Goal: Information Seeking & Learning: Learn about a topic

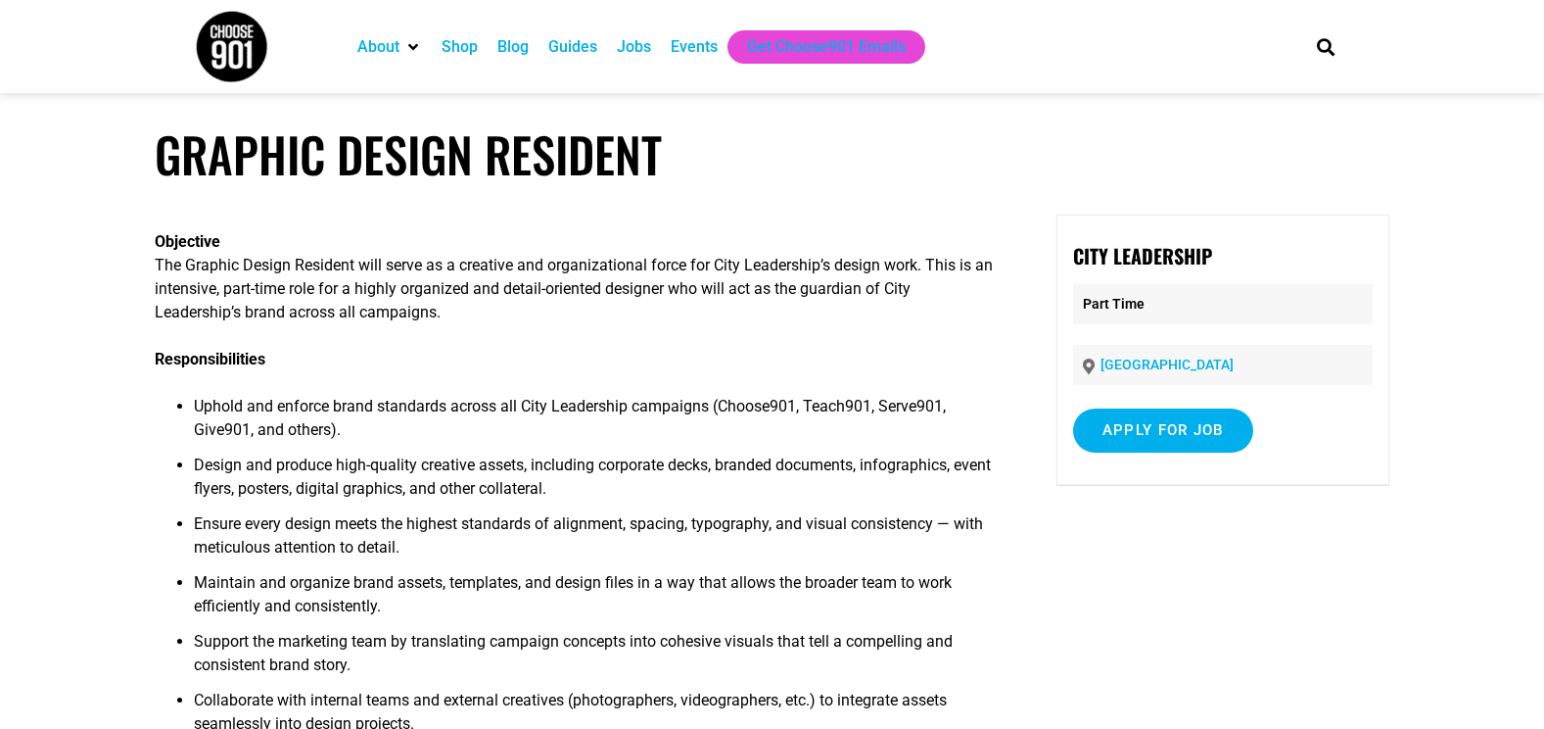
click at [640, 52] on div "Jobs" at bounding box center [634, 47] width 34 height 24
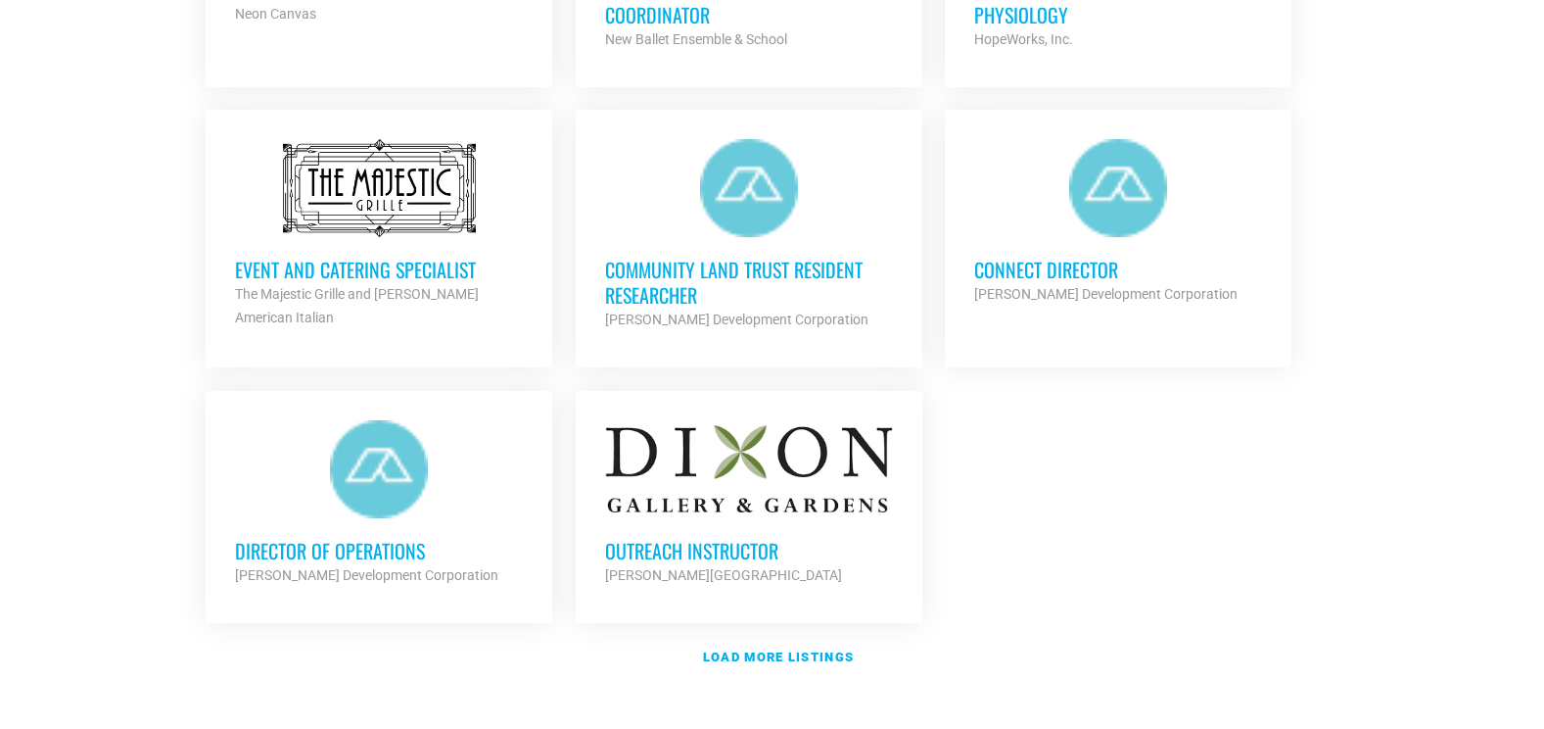
scroll to position [2350, 0]
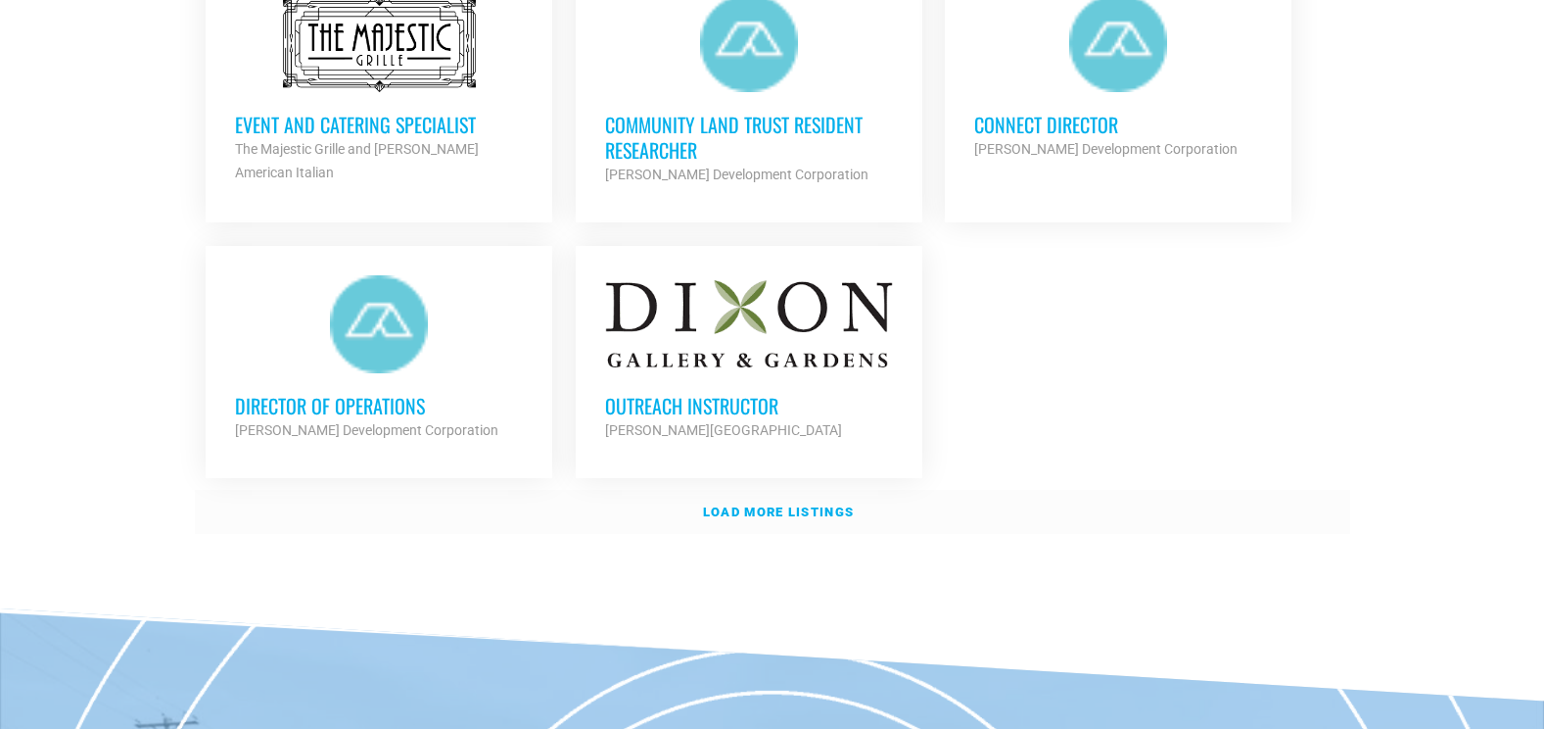
click at [825, 507] on strong "Load more listings" at bounding box center [778, 511] width 151 height 15
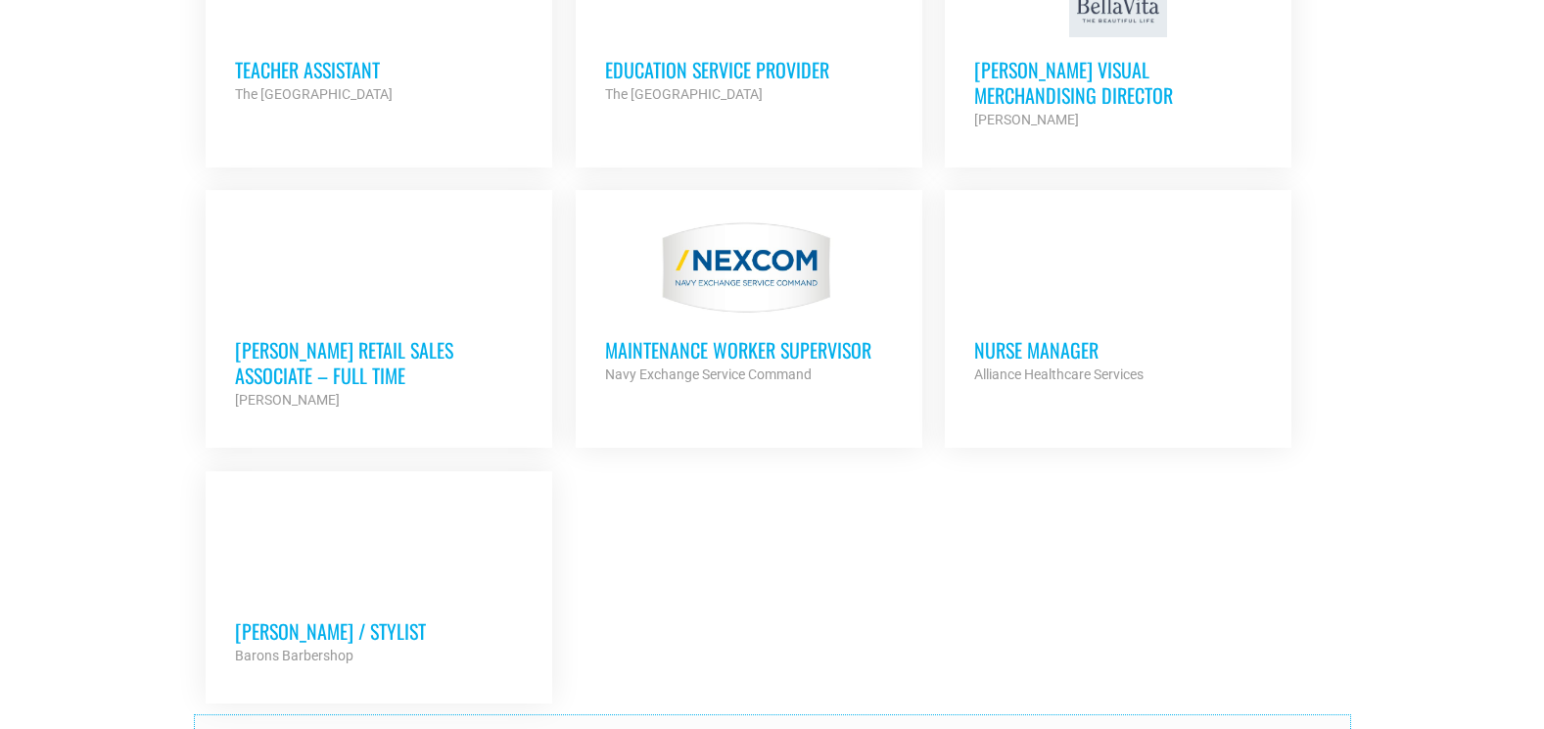
scroll to position [4211, 0]
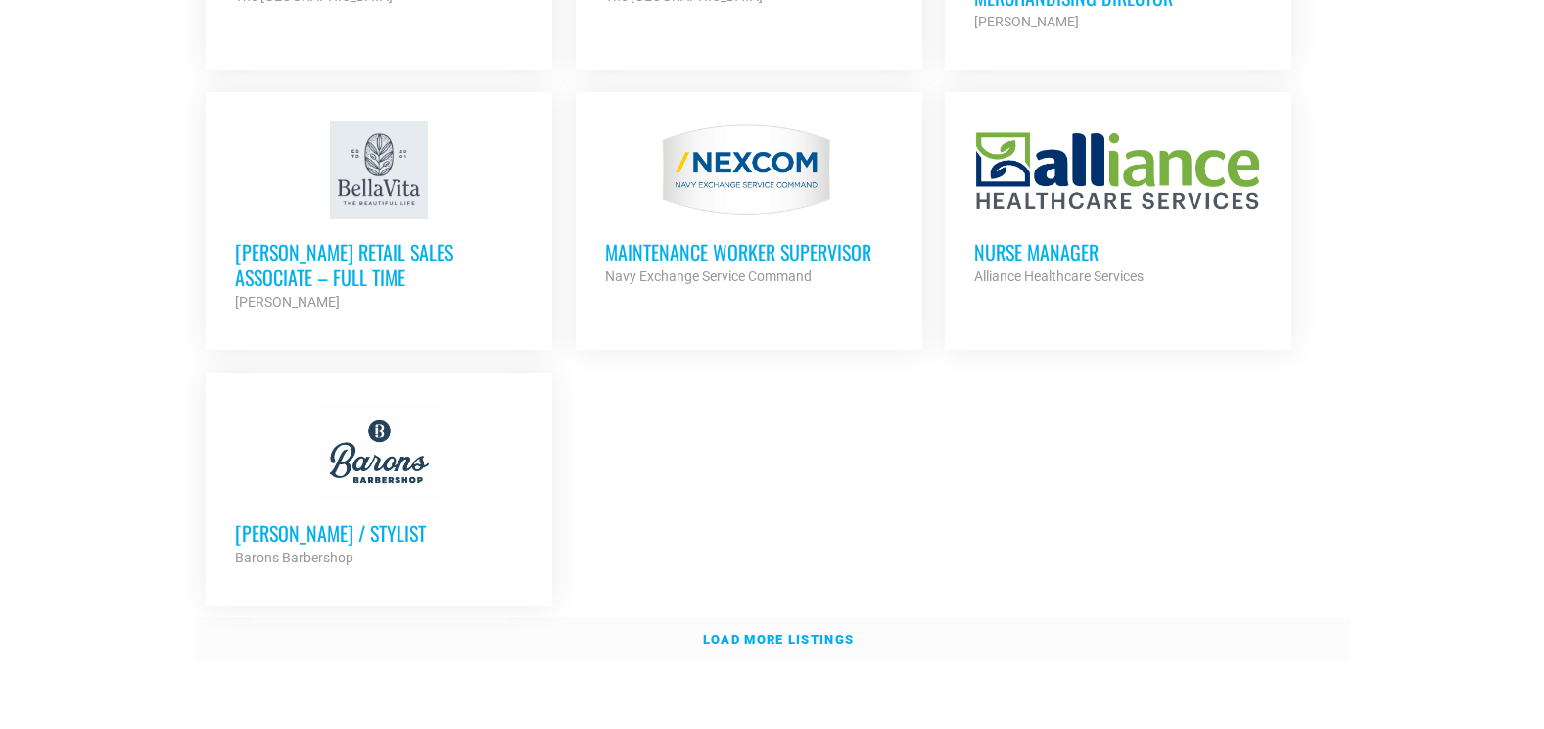
click at [780, 639] on link "Load more listings" at bounding box center [773, 639] width 1156 height 45
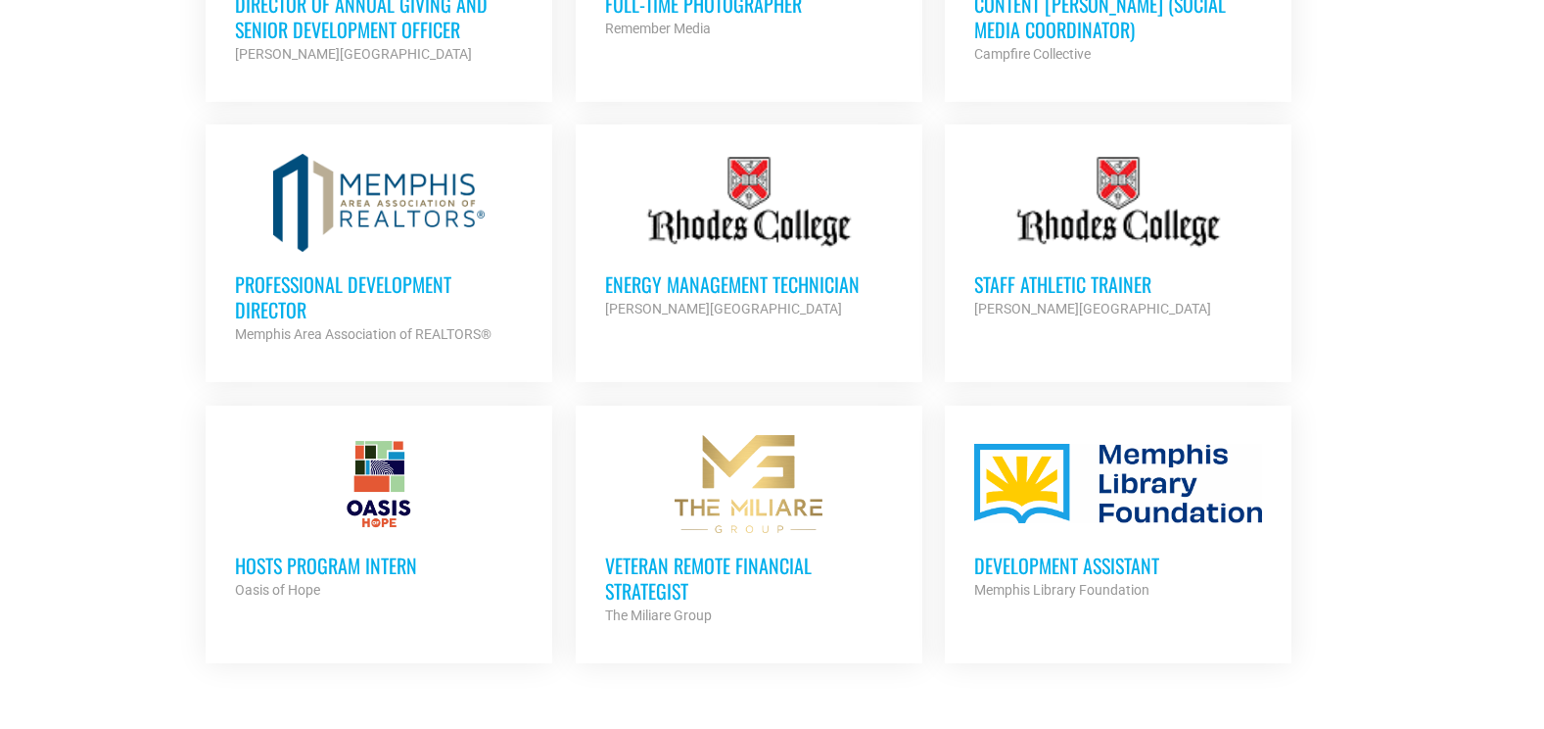
scroll to position [5680, 0]
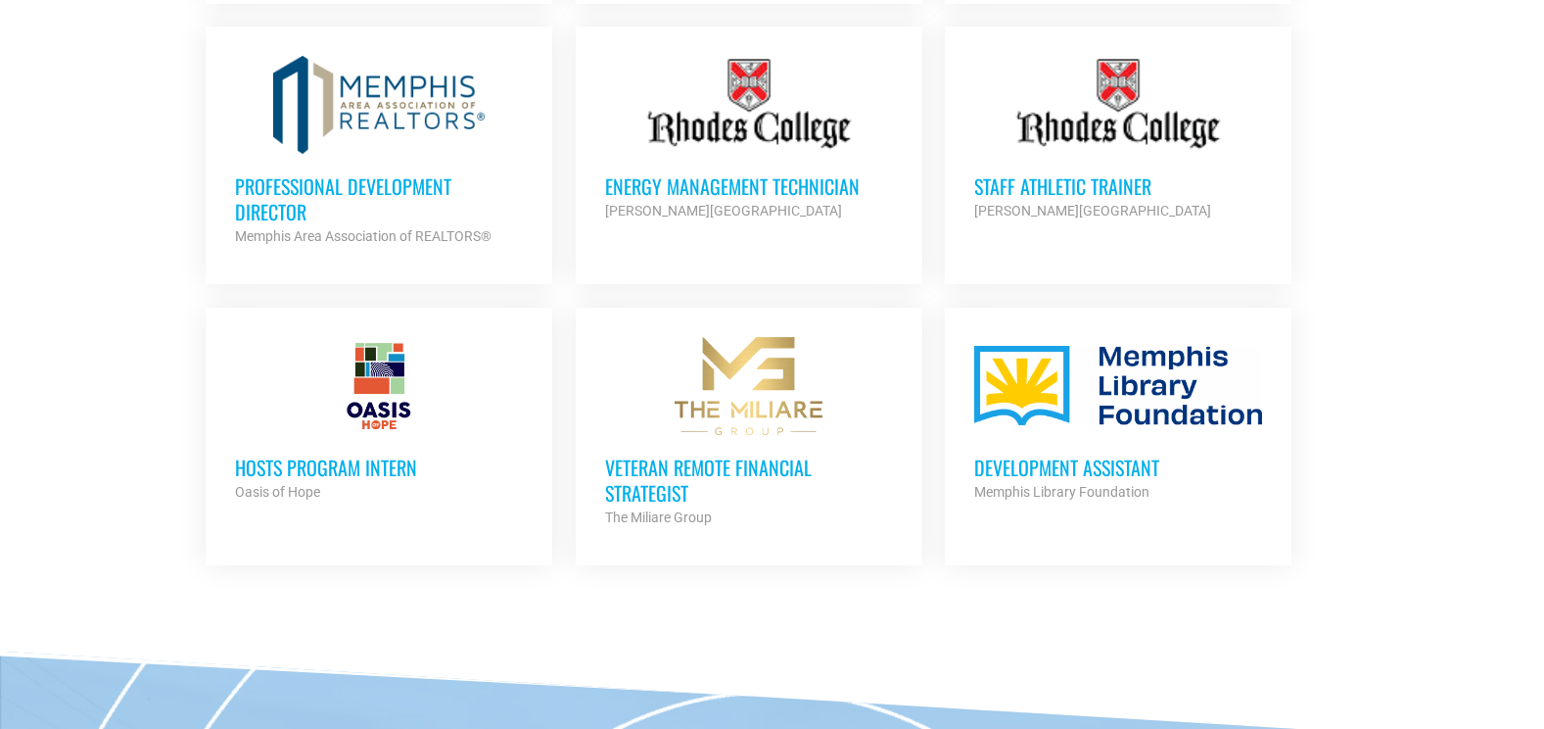
click at [1111, 454] on h3 "Development Assistant" at bounding box center [1118, 466] width 288 height 25
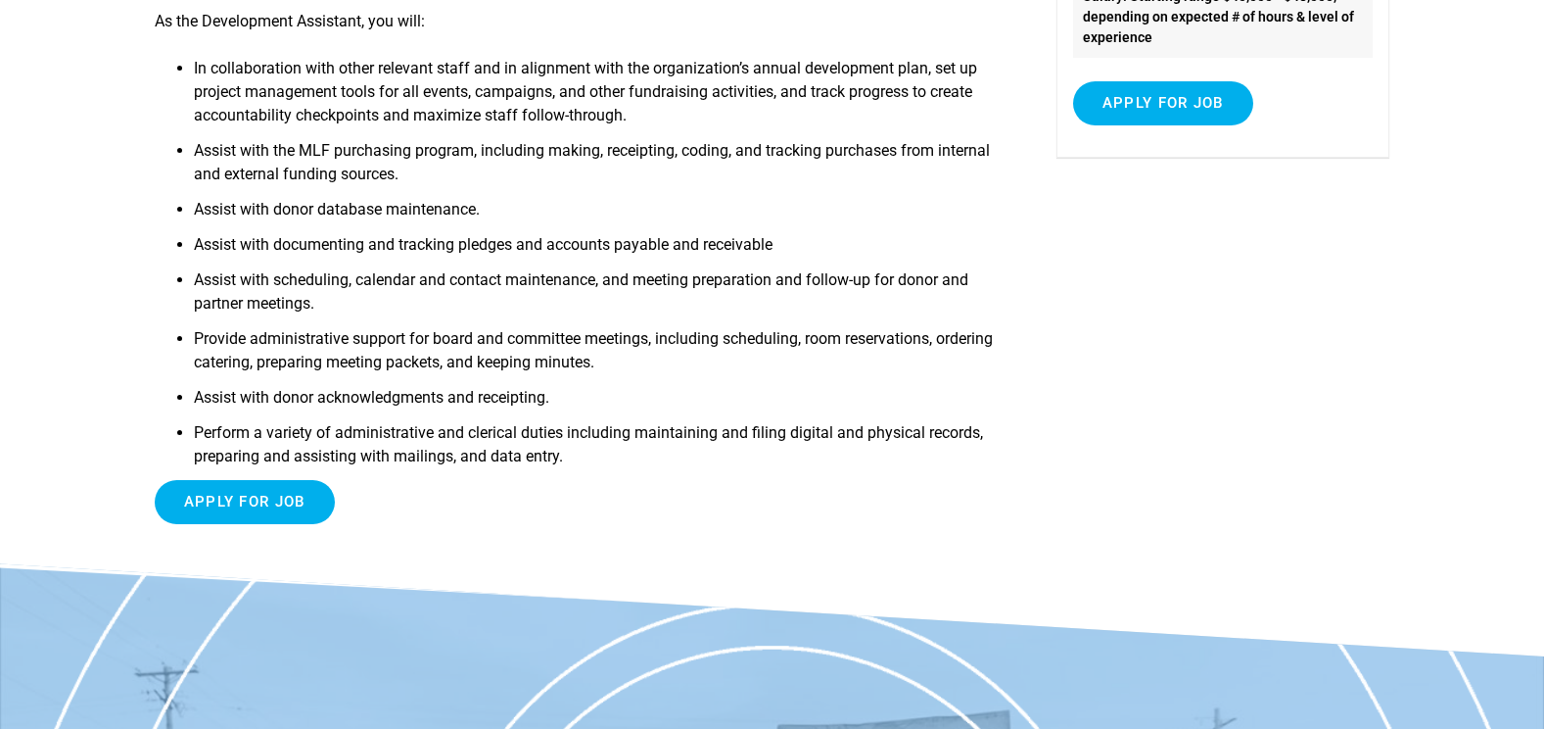
scroll to position [490, 0]
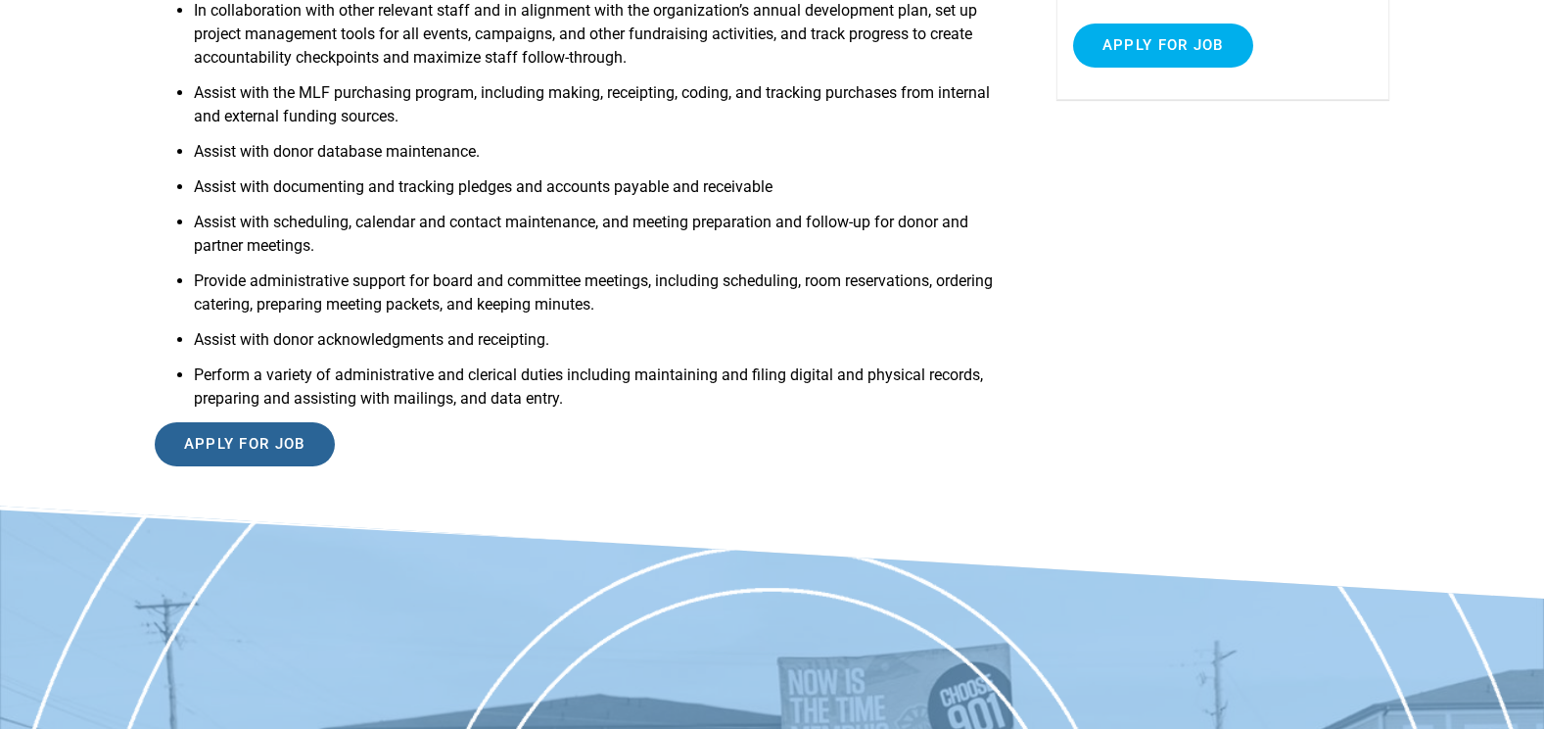
click at [238, 432] on input "Apply for job" at bounding box center [245, 444] width 180 height 44
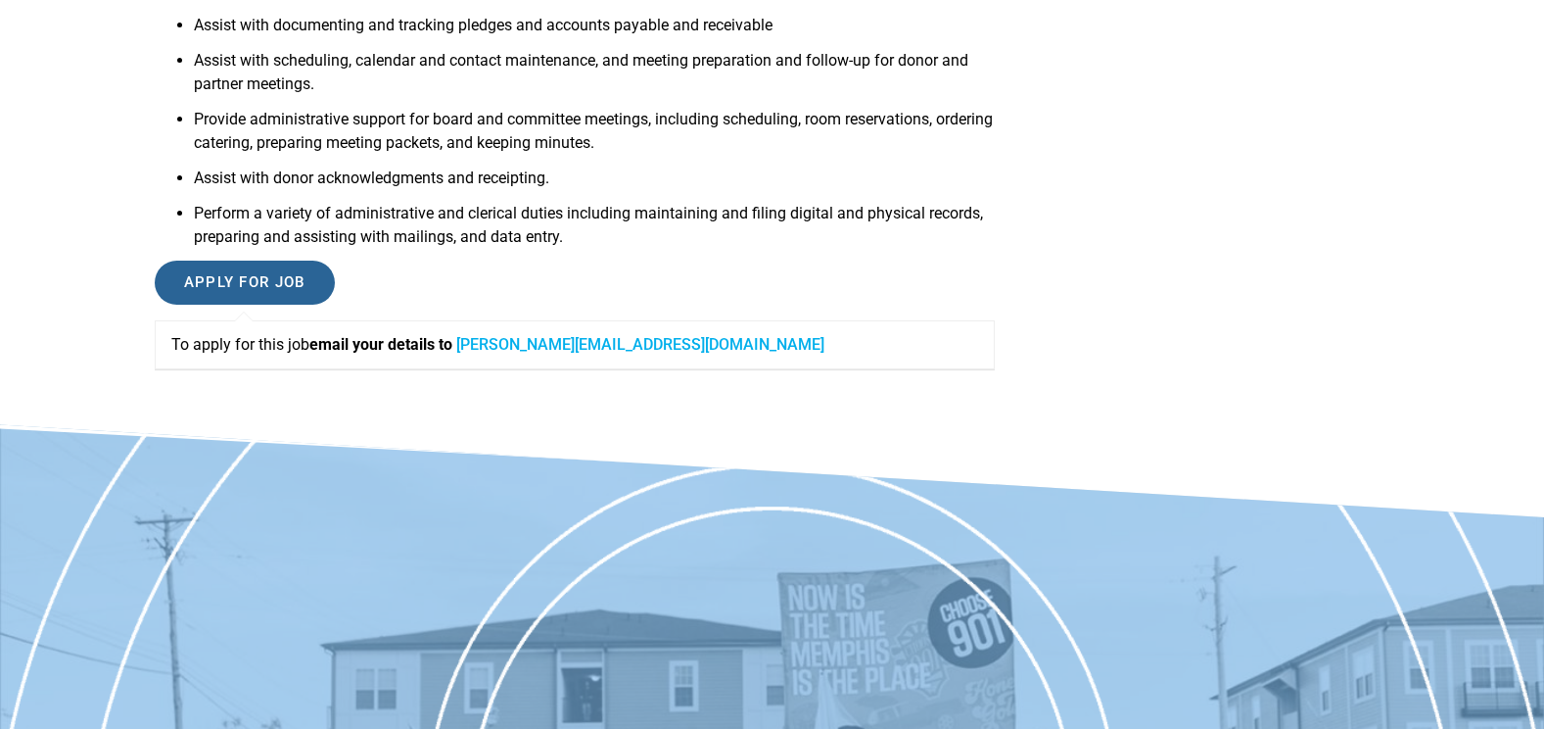
scroll to position [686, 0]
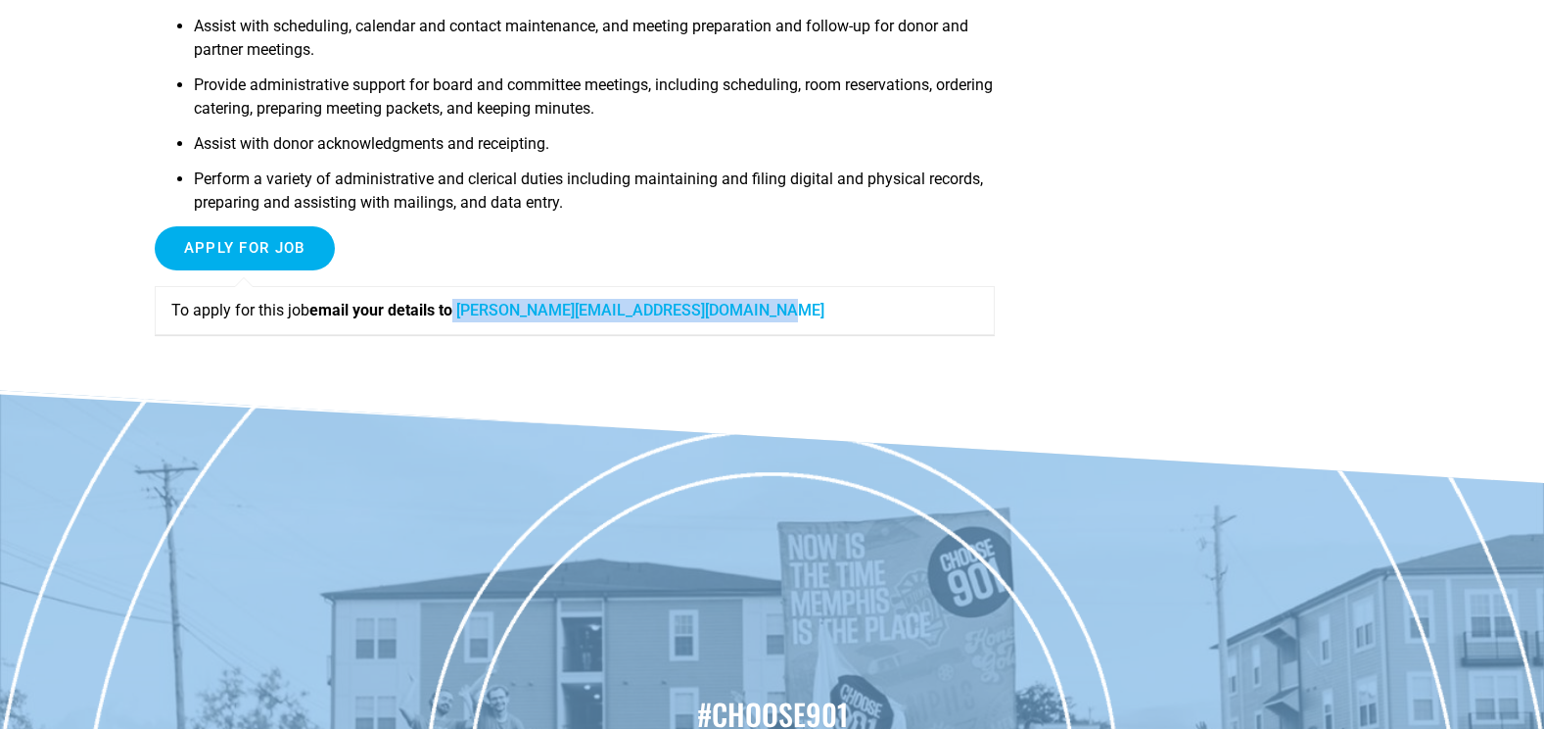
drag, startPoint x: 792, startPoint y: 312, endPoint x: 464, endPoint y: 308, distance: 328.1
click at [464, 308] on p "To apply for this job email your details to christine@memphislibraryfoundation.…" at bounding box center [574, 311] width 807 height 24
copy p "christine@memphislibraryfoundation.org"
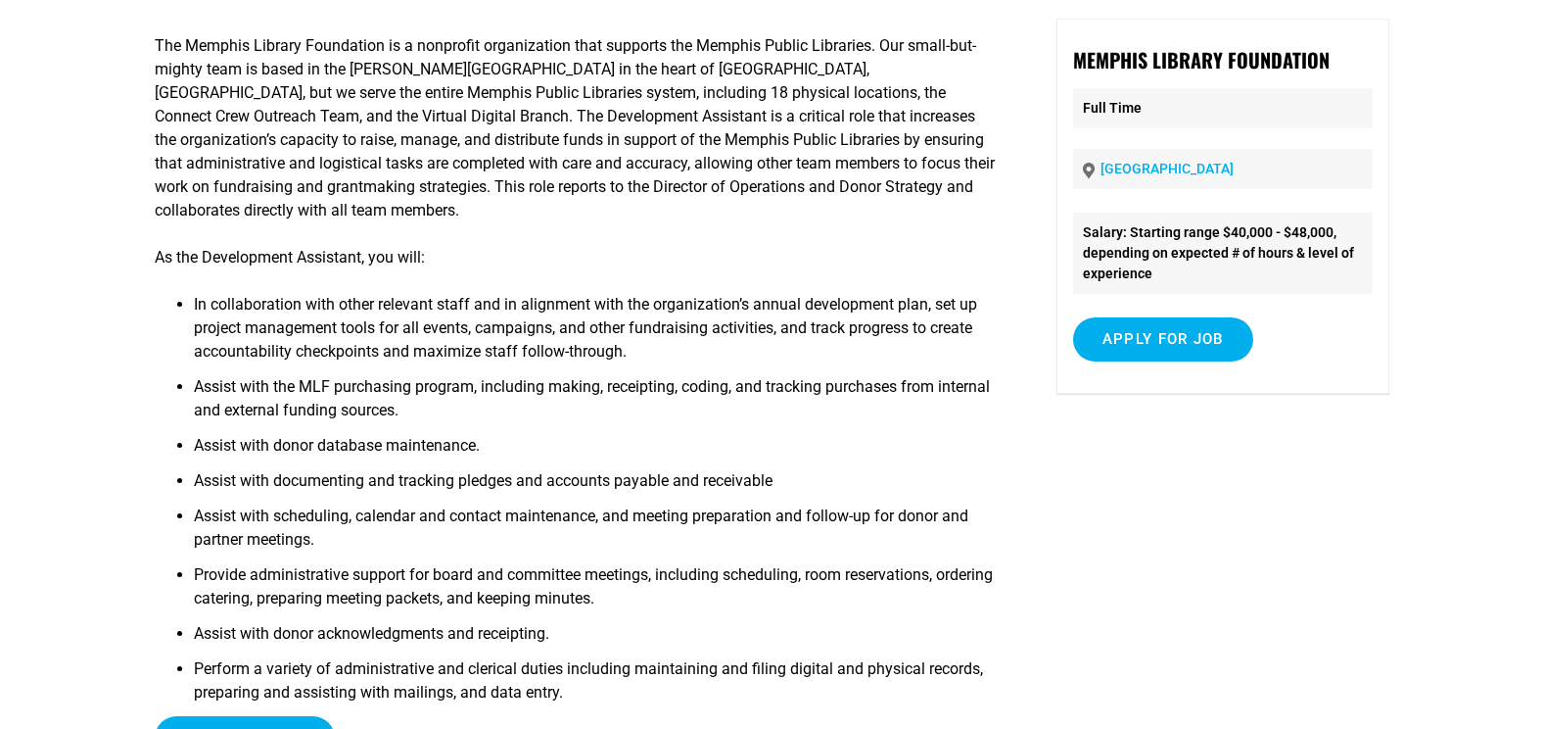
scroll to position [0, 0]
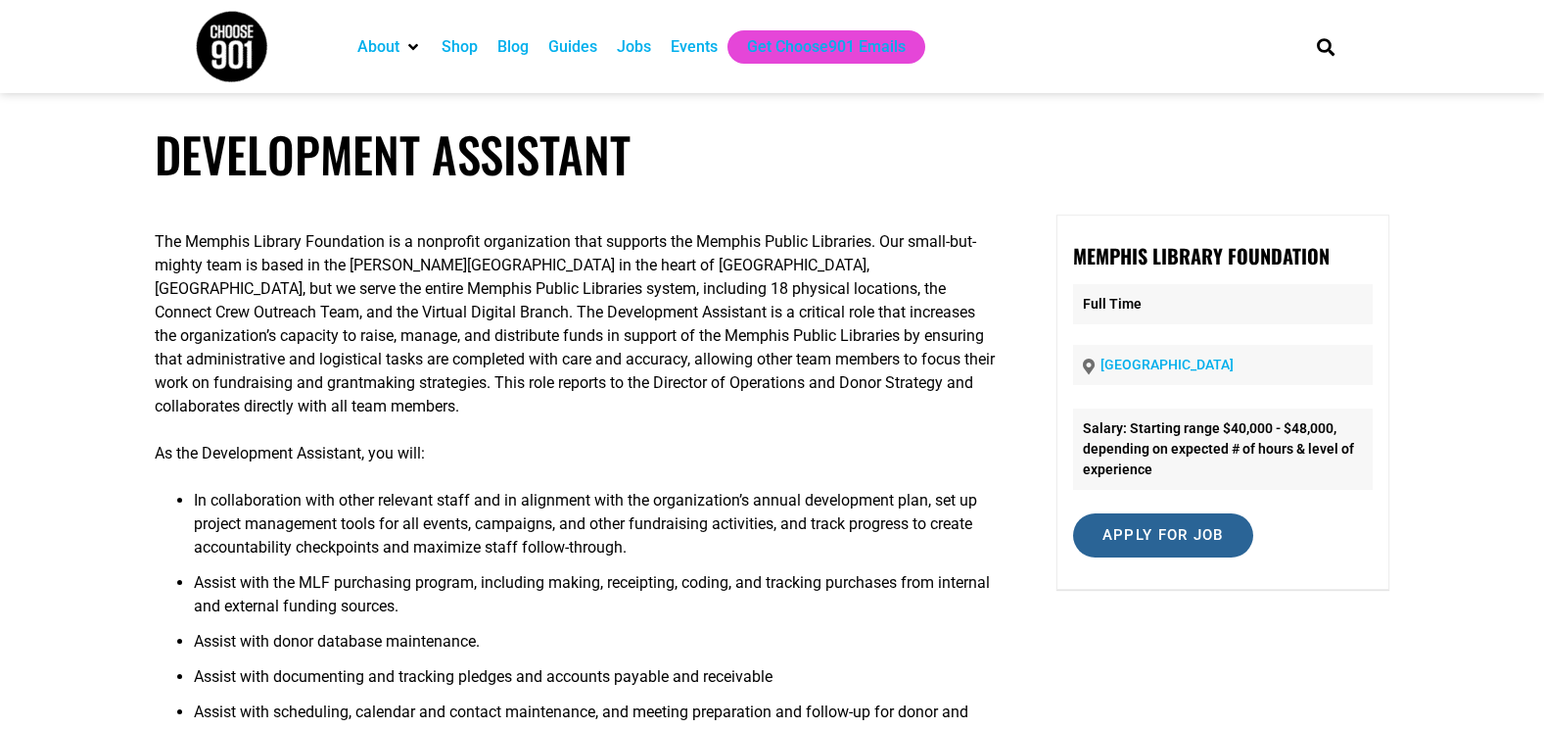
click at [1135, 525] on input "Apply for job" at bounding box center [1163, 535] width 180 height 44
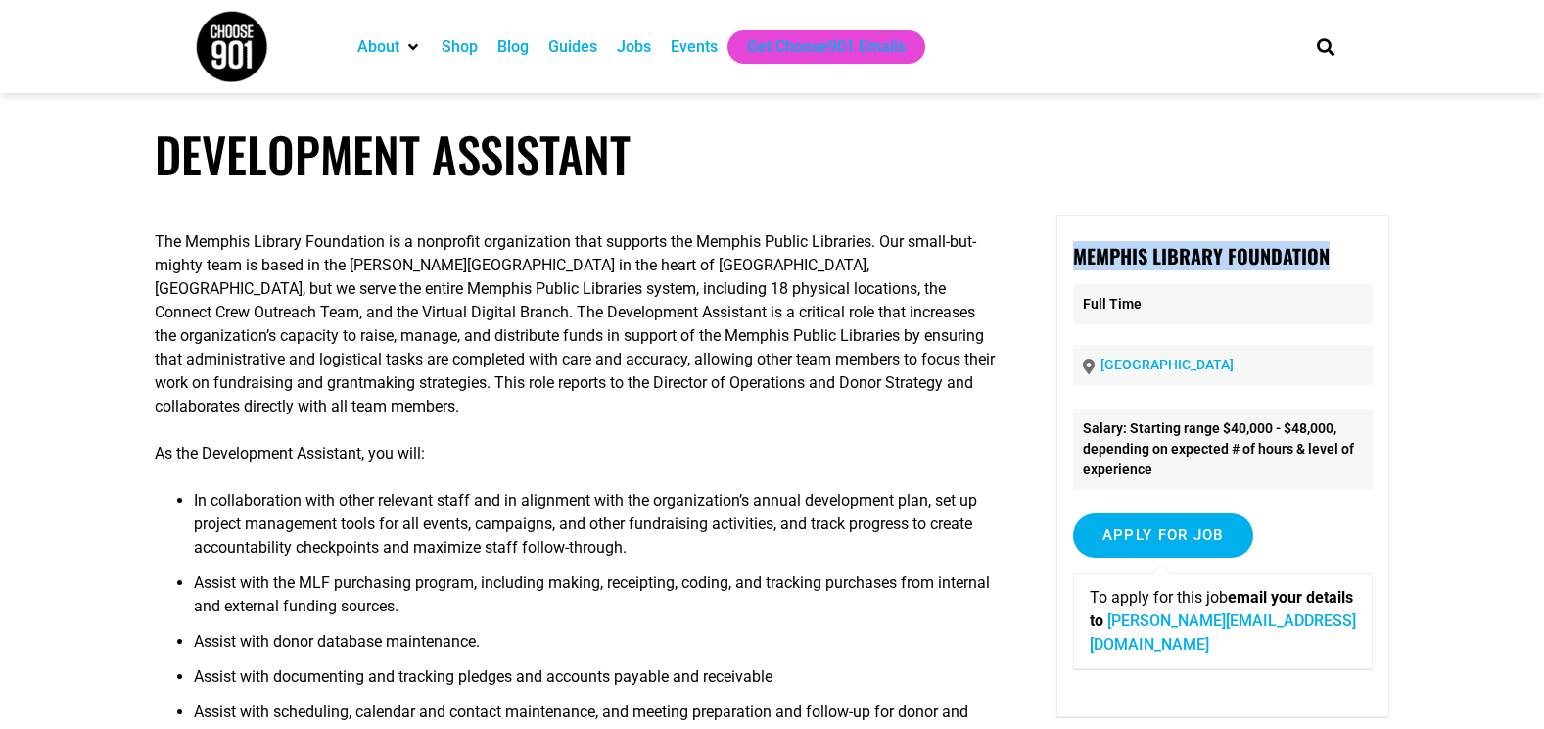
drag, startPoint x: 1061, startPoint y: 249, endPoint x: 1316, endPoint y: 253, distance: 255.6
click at [1316, 253] on div "Memphis Library Foundation Full Time Memphis Salary: Starting range $40,000 - $…" at bounding box center [1223, 465] width 333 height 502
copy strong "Memphis Library Foundation"
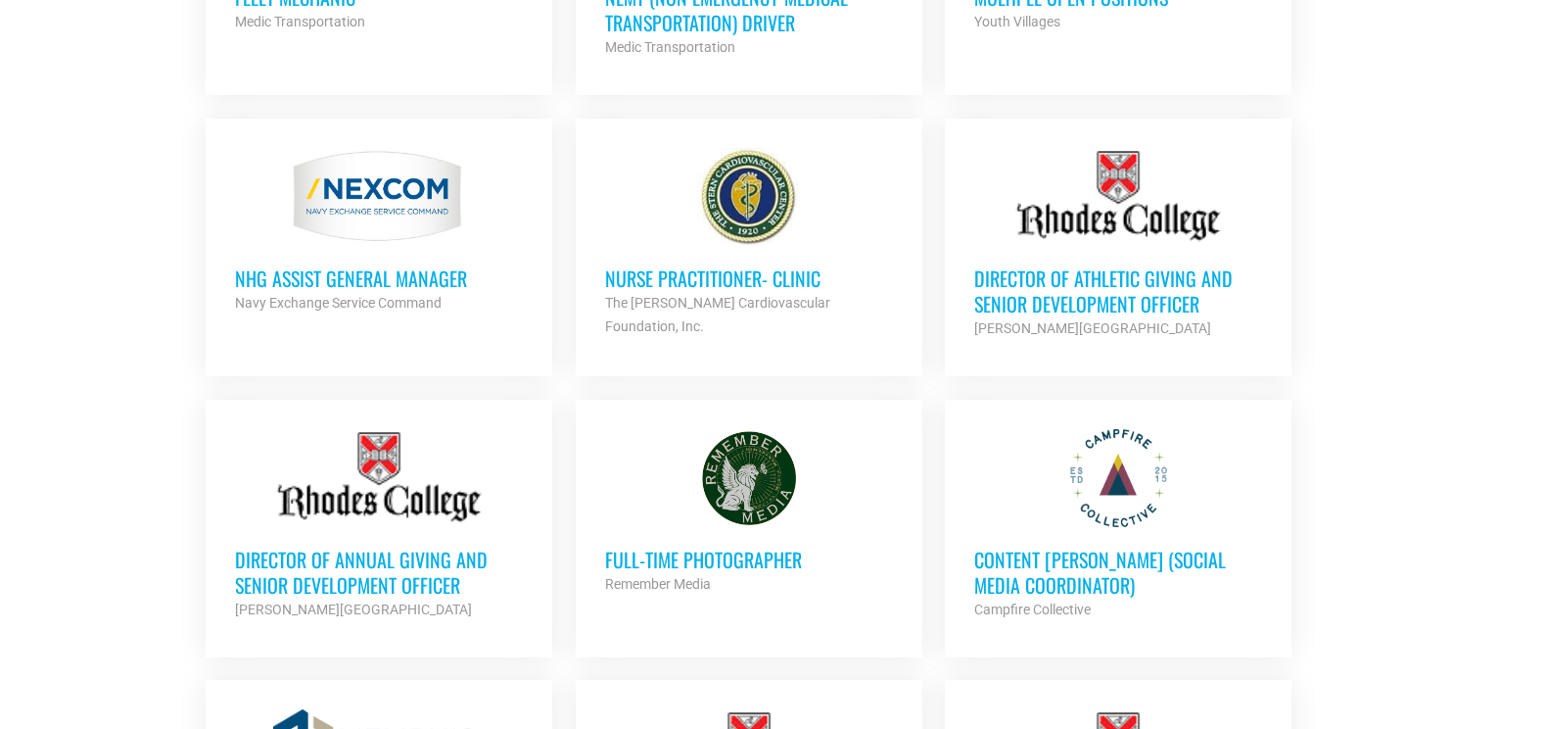
scroll to position [4995, 0]
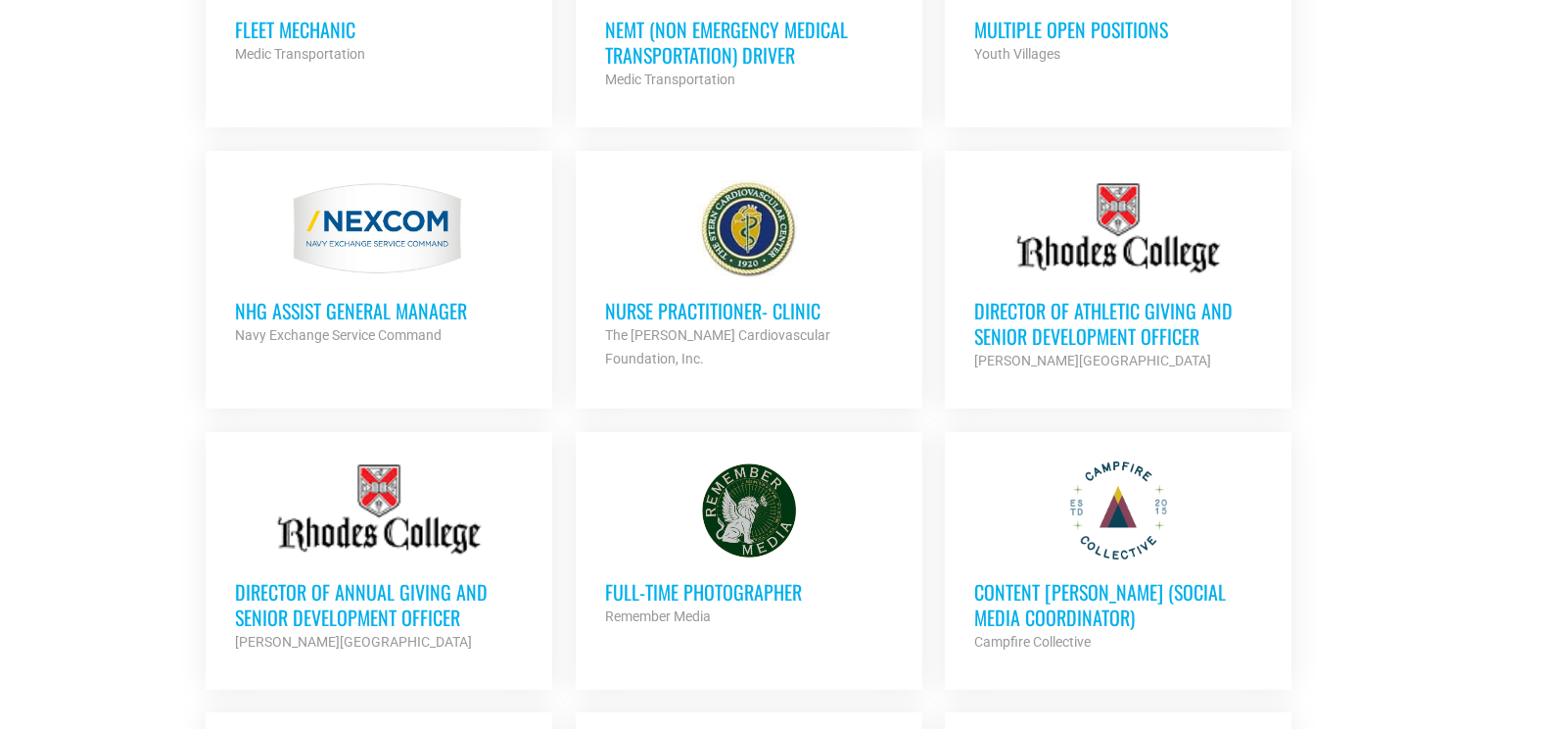
click at [1054, 540] on div at bounding box center [1118, 510] width 288 height 98
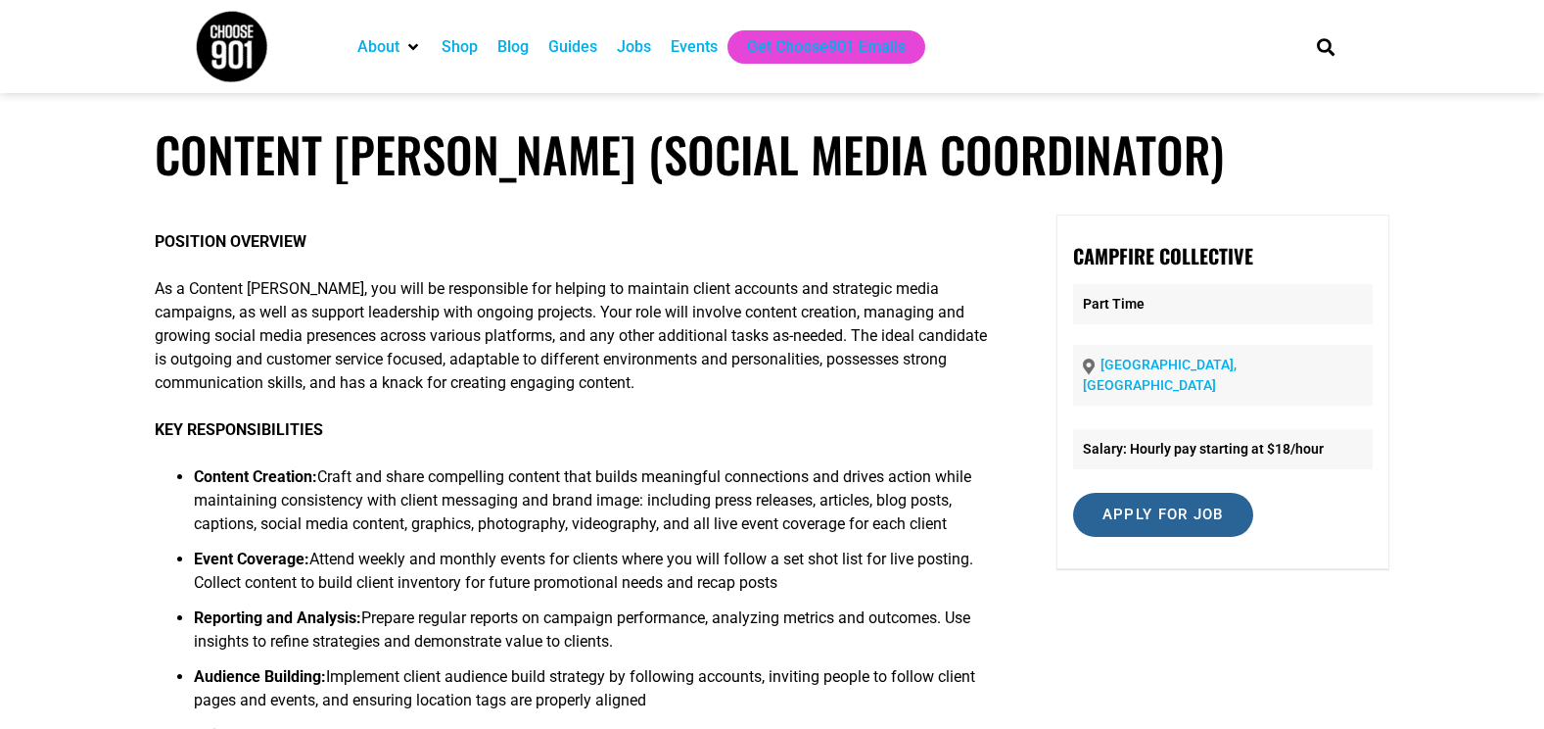
click at [1137, 508] on input "Apply for job" at bounding box center [1163, 515] width 180 height 44
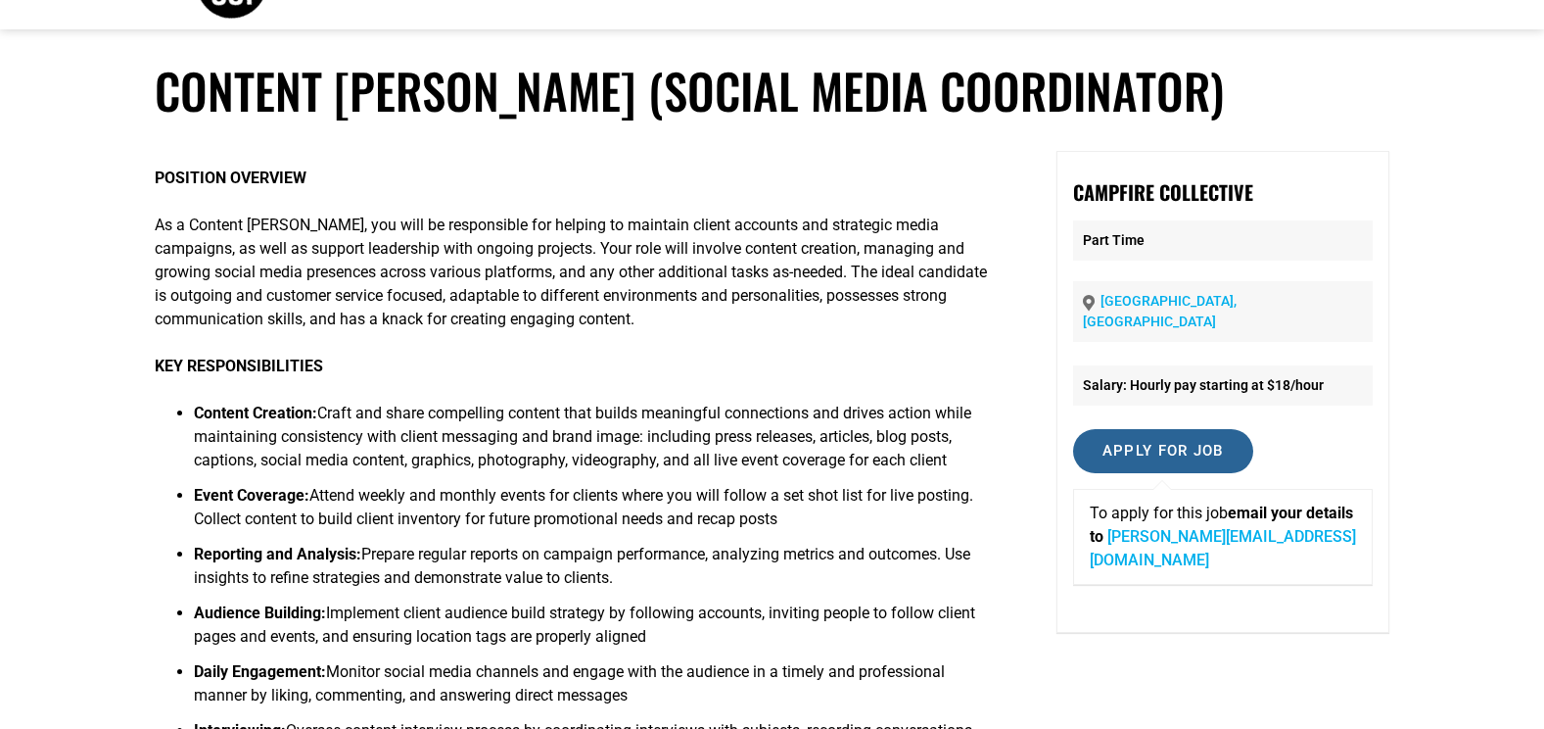
scroll to position [98, 0]
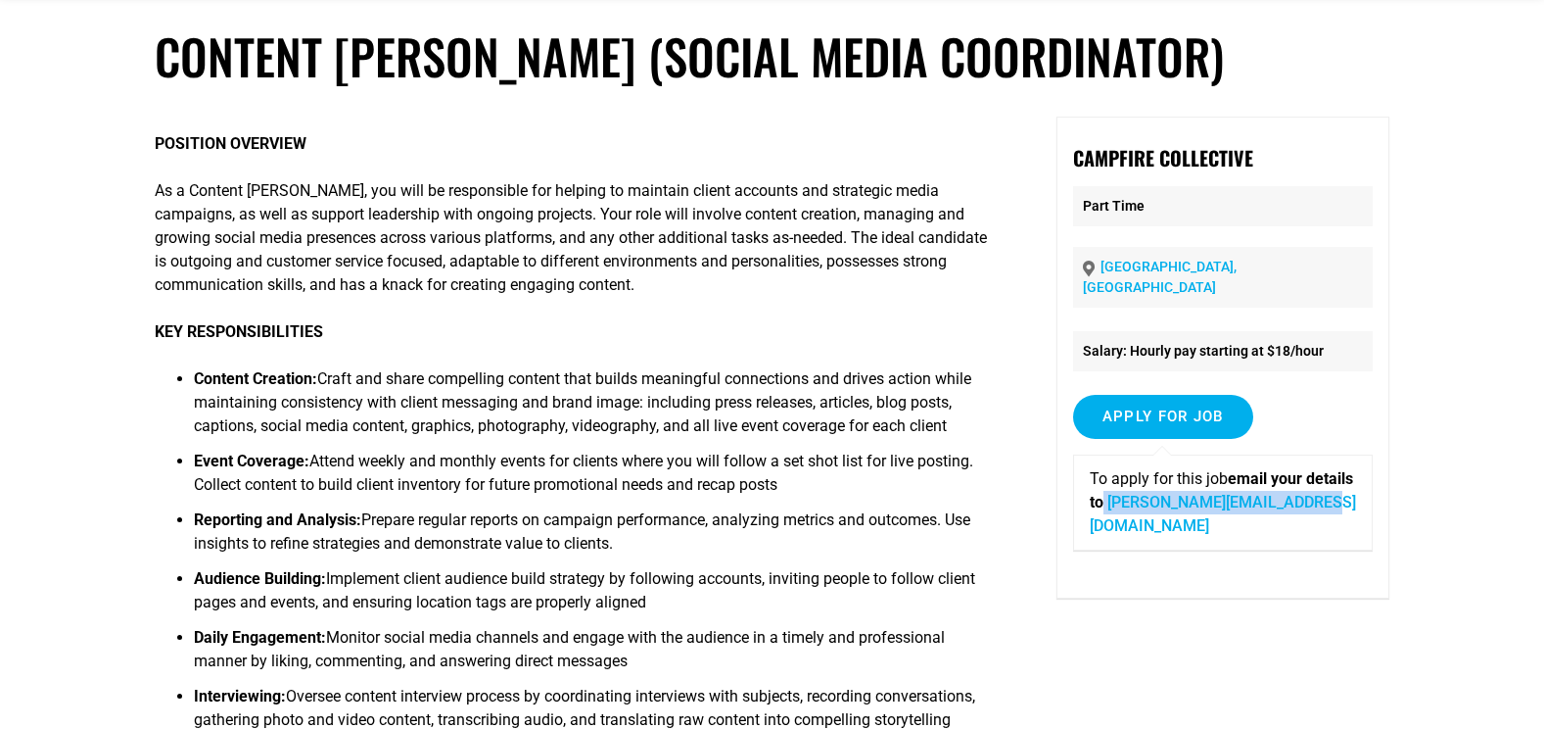
click at [1309, 497] on p "To apply for this job email your details to shannon@buildacampfire.com" at bounding box center [1223, 502] width 266 height 71
drag, startPoint x: 1309, startPoint y: 497, endPoint x: 1296, endPoint y: 501, distance: 14.6
copy p "shannon@buildacampfire.com"
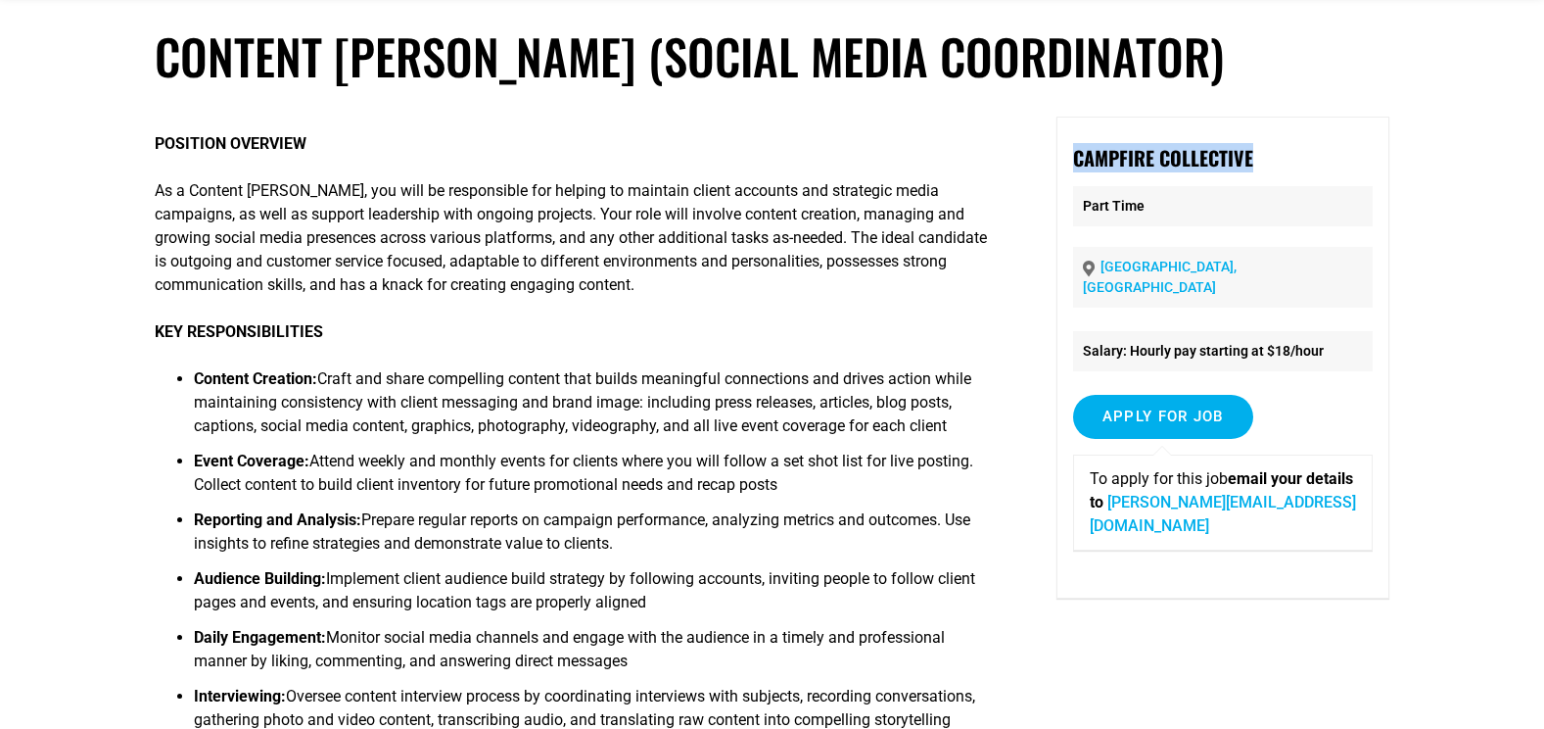
drag, startPoint x: 1273, startPoint y: 168, endPoint x: 1074, endPoint y: 166, distance: 198.8
click at [1074, 166] on p "Campfire Collective" at bounding box center [1223, 157] width 300 height 29
copy strong "Campfire Collective"
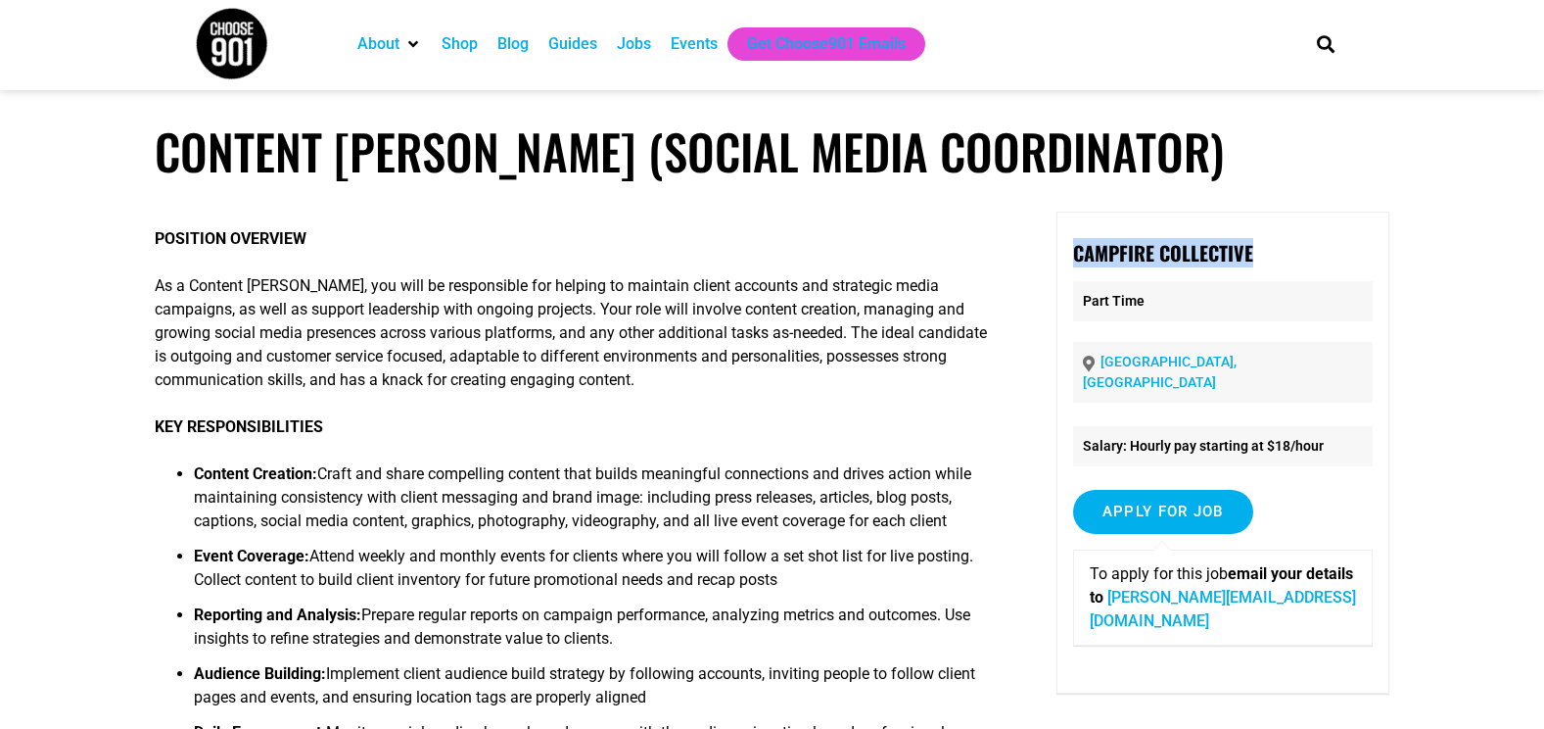
scroll to position [0, 0]
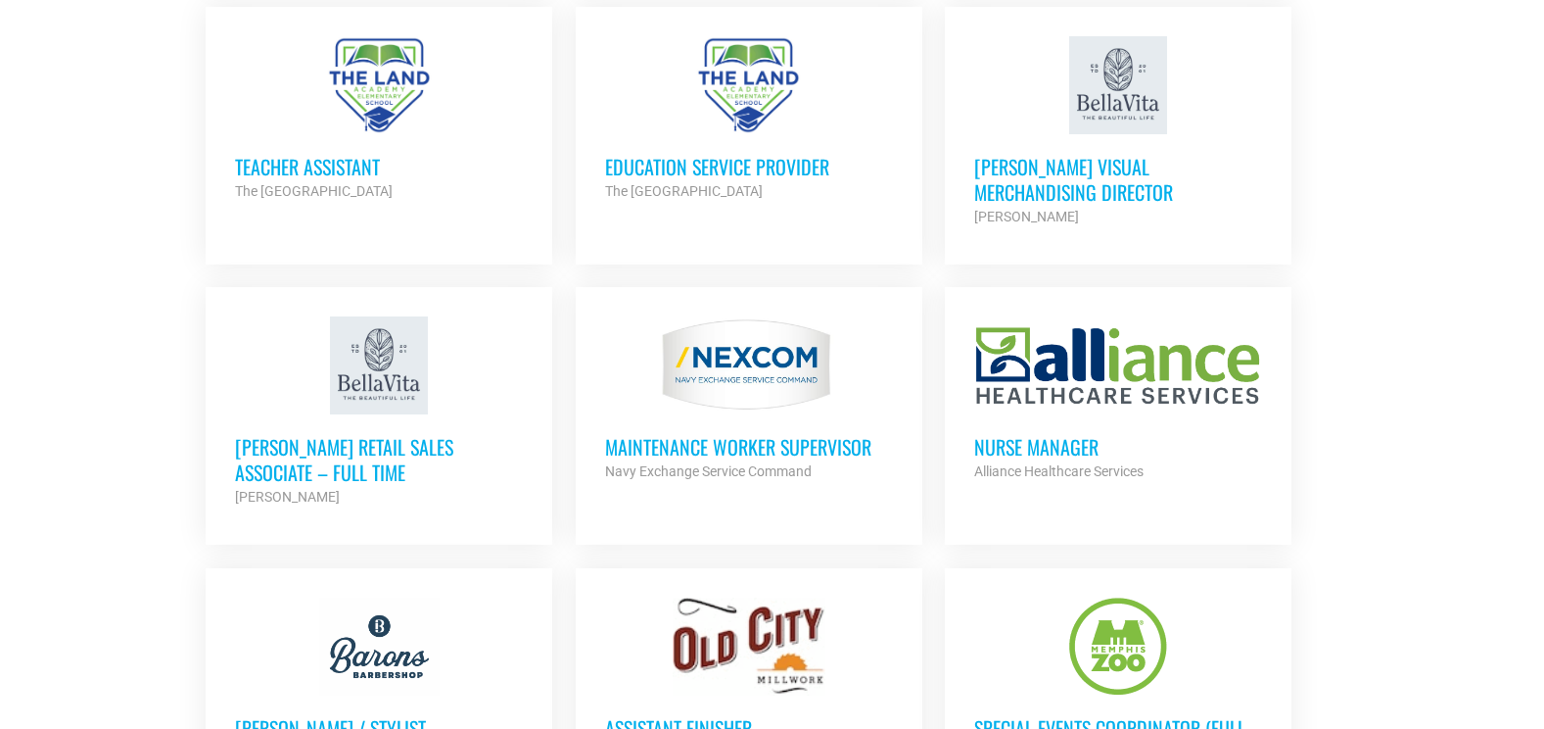
scroll to position [4015, 0]
click at [420, 449] on h3 "[PERSON_NAME] Retail Sales Associate – Full Time" at bounding box center [379, 460] width 288 height 51
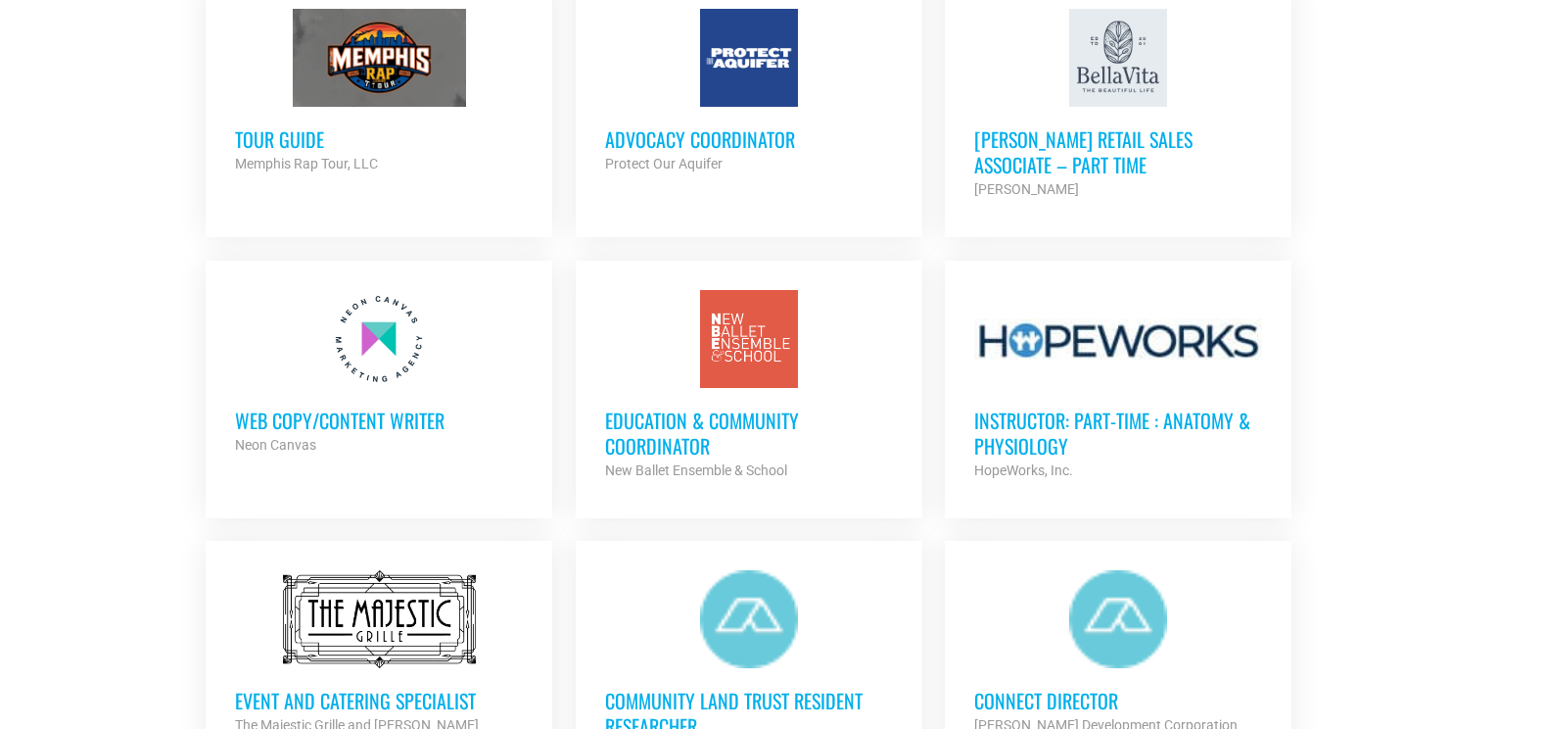
scroll to position [1763, 0]
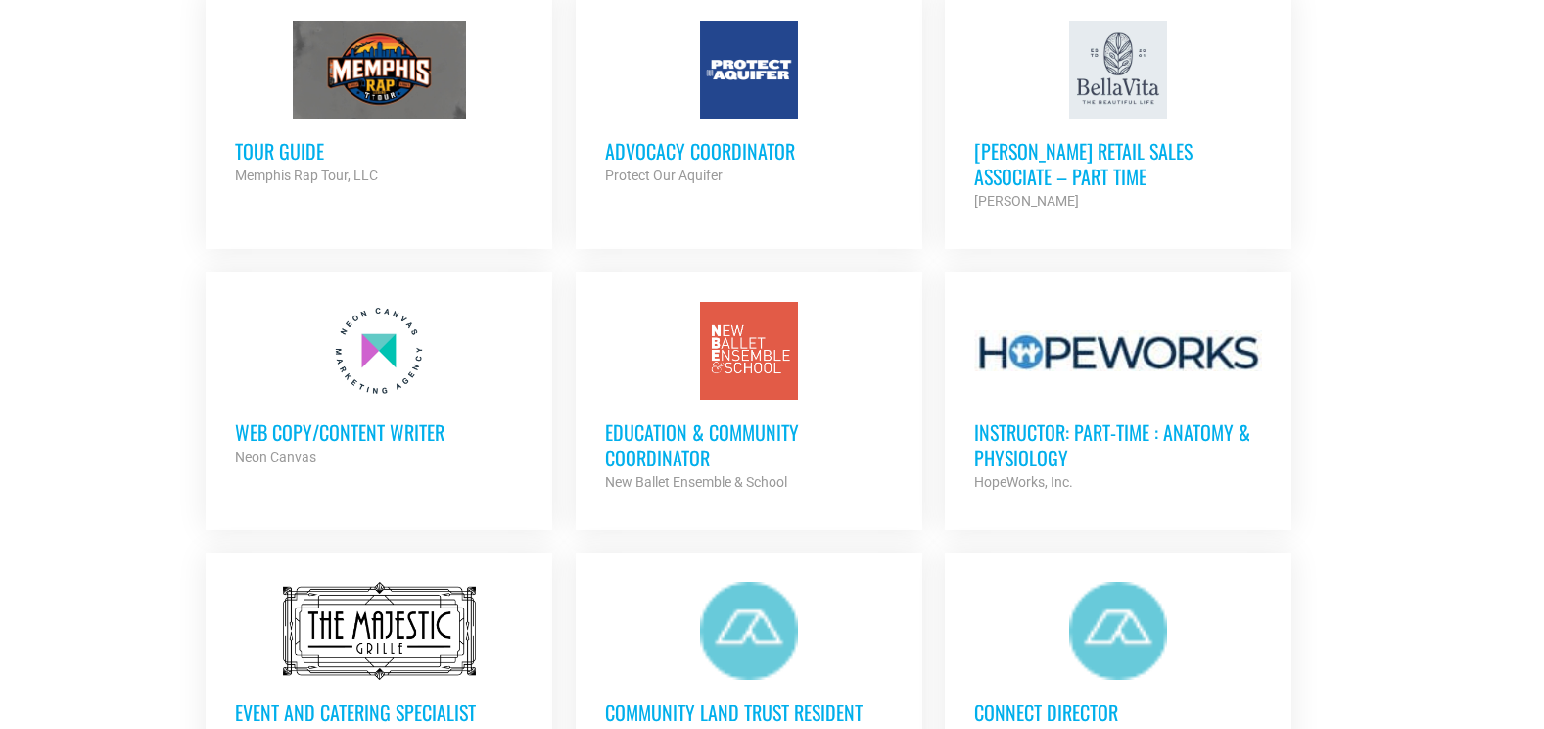
click at [417, 428] on h3 "Web Copy/Content Writer" at bounding box center [379, 431] width 288 height 25
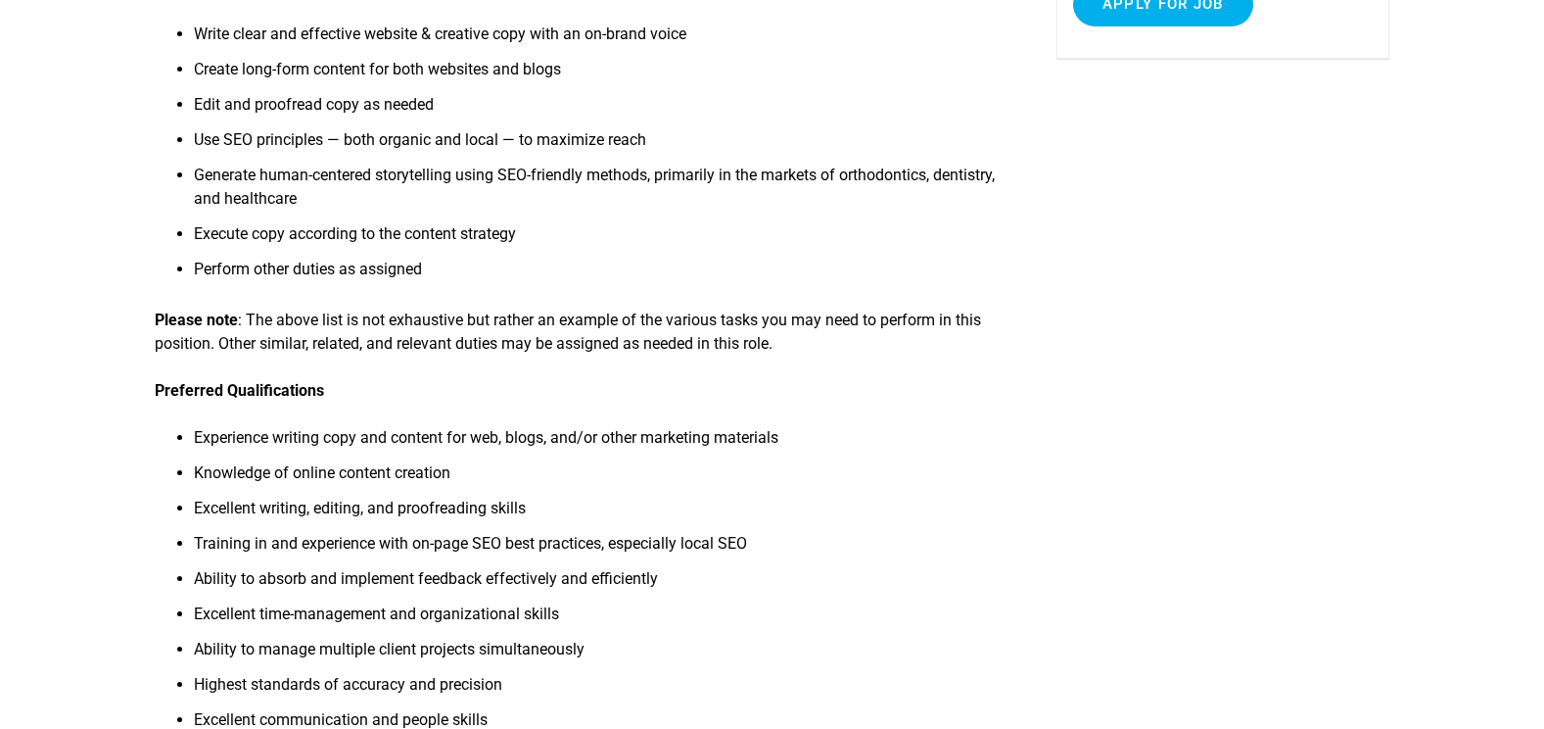
scroll to position [98, 0]
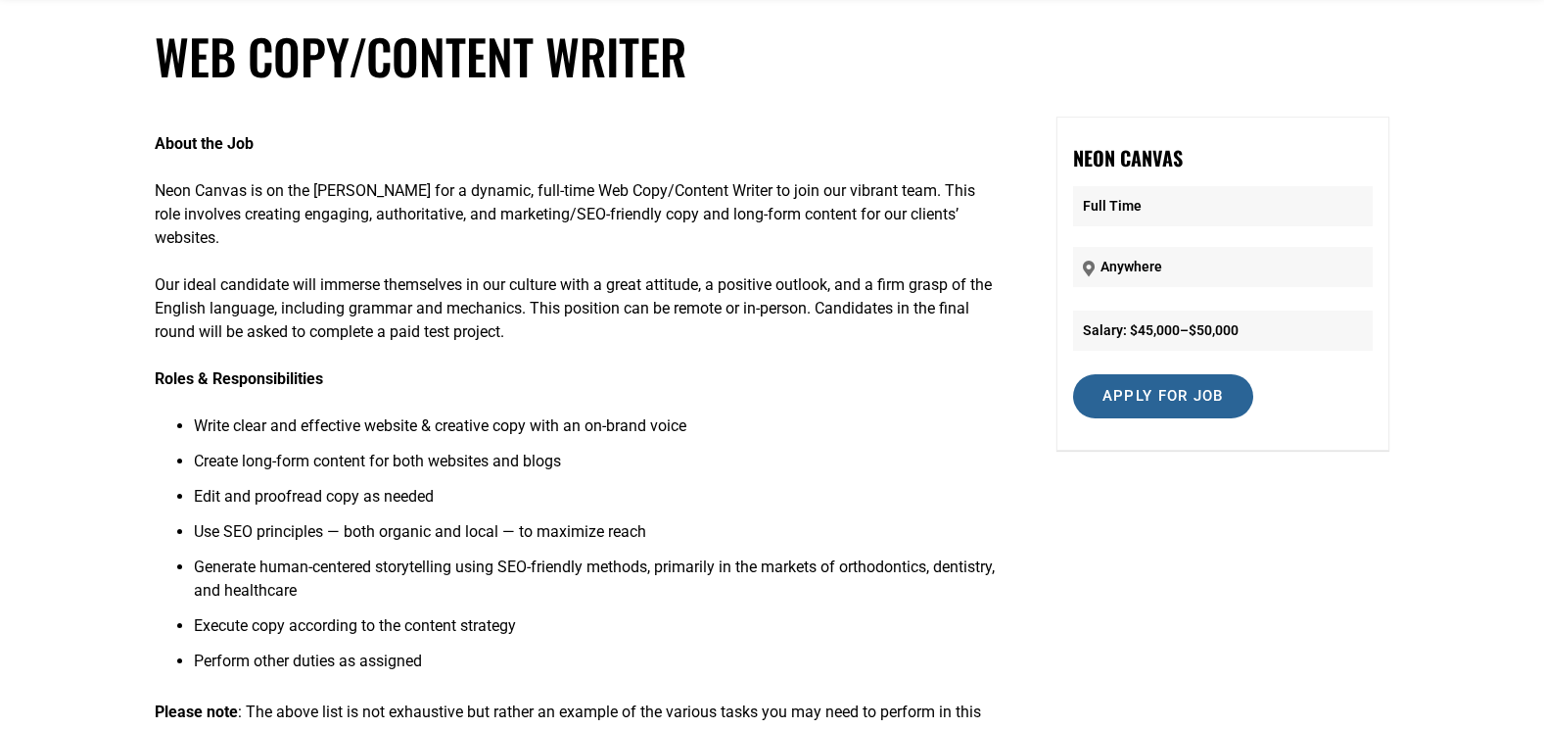
click at [1159, 398] on input "Apply for job" at bounding box center [1163, 396] width 180 height 44
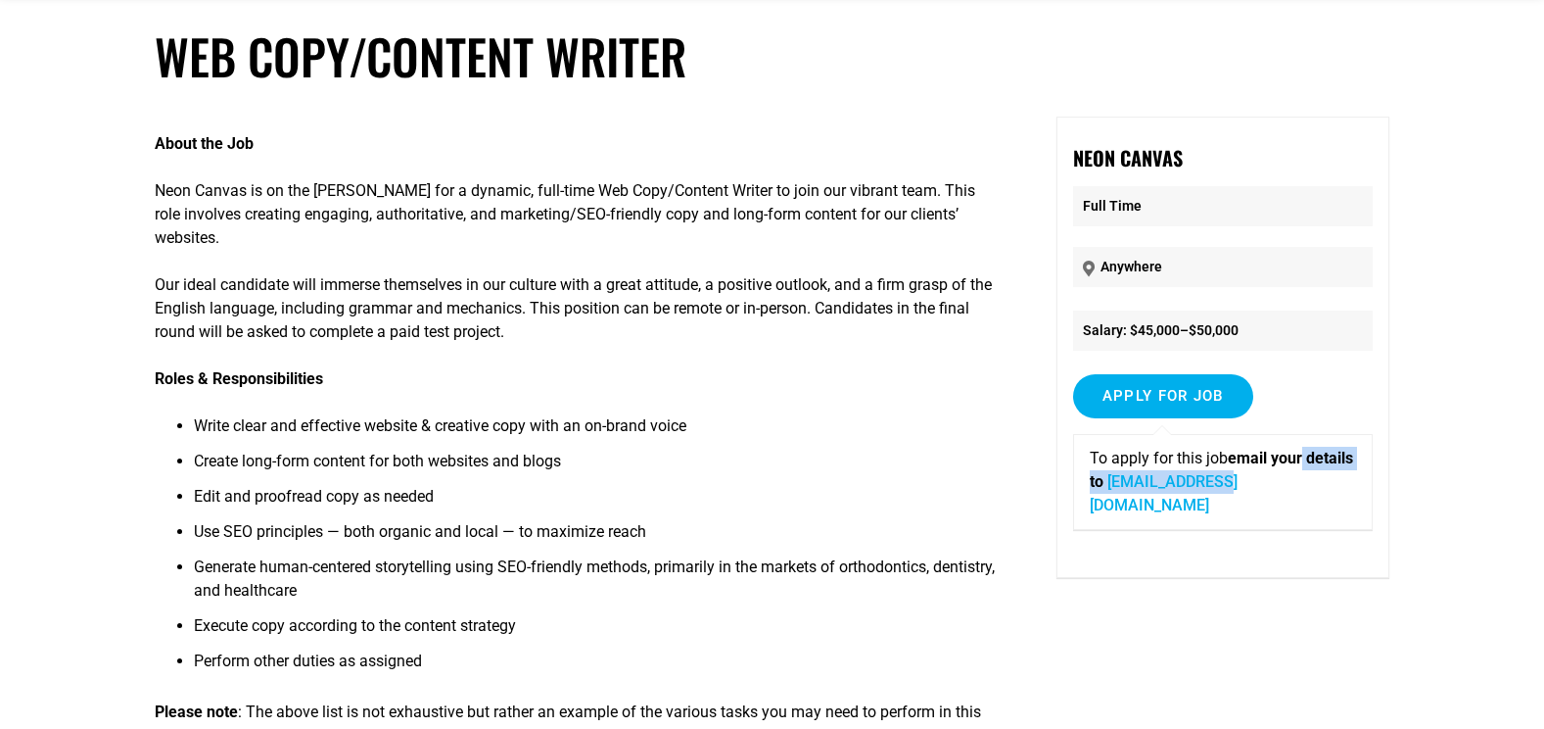
drag, startPoint x: 1344, startPoint y: 480, endPoint x: 1292, endPoint y: 511, distance: 60.6
click at [1292, 511] on div "Apply for job To apply for this job email your details to robertb@neoncanvas.com" at bounding box center [1223, 459] width 300 height 171
drag, startPoint x: 1292, startPoint y: 511, endPoint x: 1190, endPoint y: 511, distance: 101.9
click at [1190, 511] on div "Apply for job To apply for this job email your details to robertb@neoncanvas.com" at bounding box center [1223, 459] width 300 height 171
drag, startPoint x: 1157, startPoint y: 487, endPoint x: 1354, endPoint y: 490, distance: 197.9
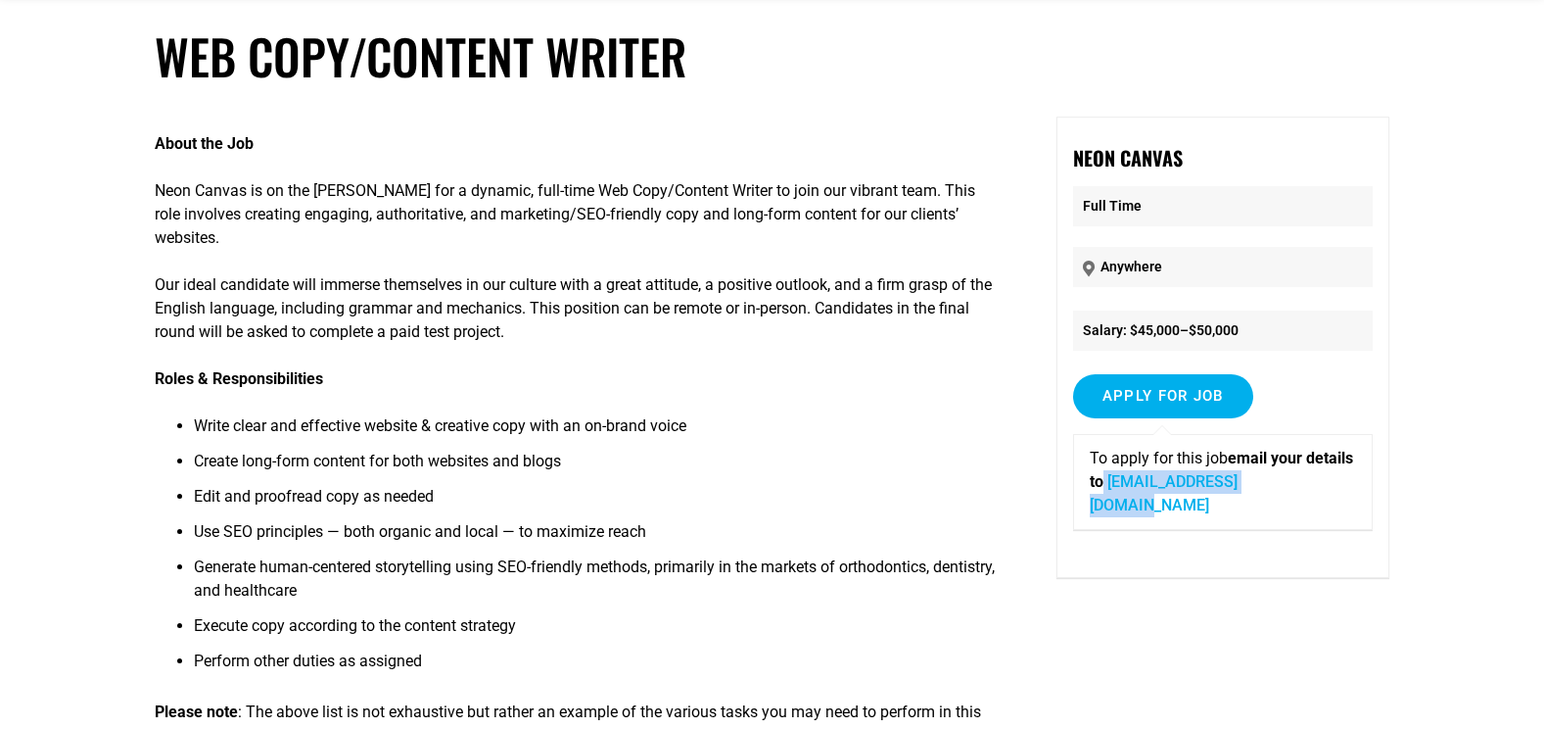
click at [1354, 490] on p "To apply for this job email your details to robertb@neoncanvas.com" at bounding box center [1223, 482] width 266 height 71
copy p "robertb@neoncanvas.com"
drag, startPoint x: 1182, startPoint y: 158, endPoint x: 1077, endPoint y: 148, distance: 105.2
click at [1077, 148] on strong "Neon Canvas" at bounding box center [1128, 157] width 110 height 29
copy strong "Neon Canvas"
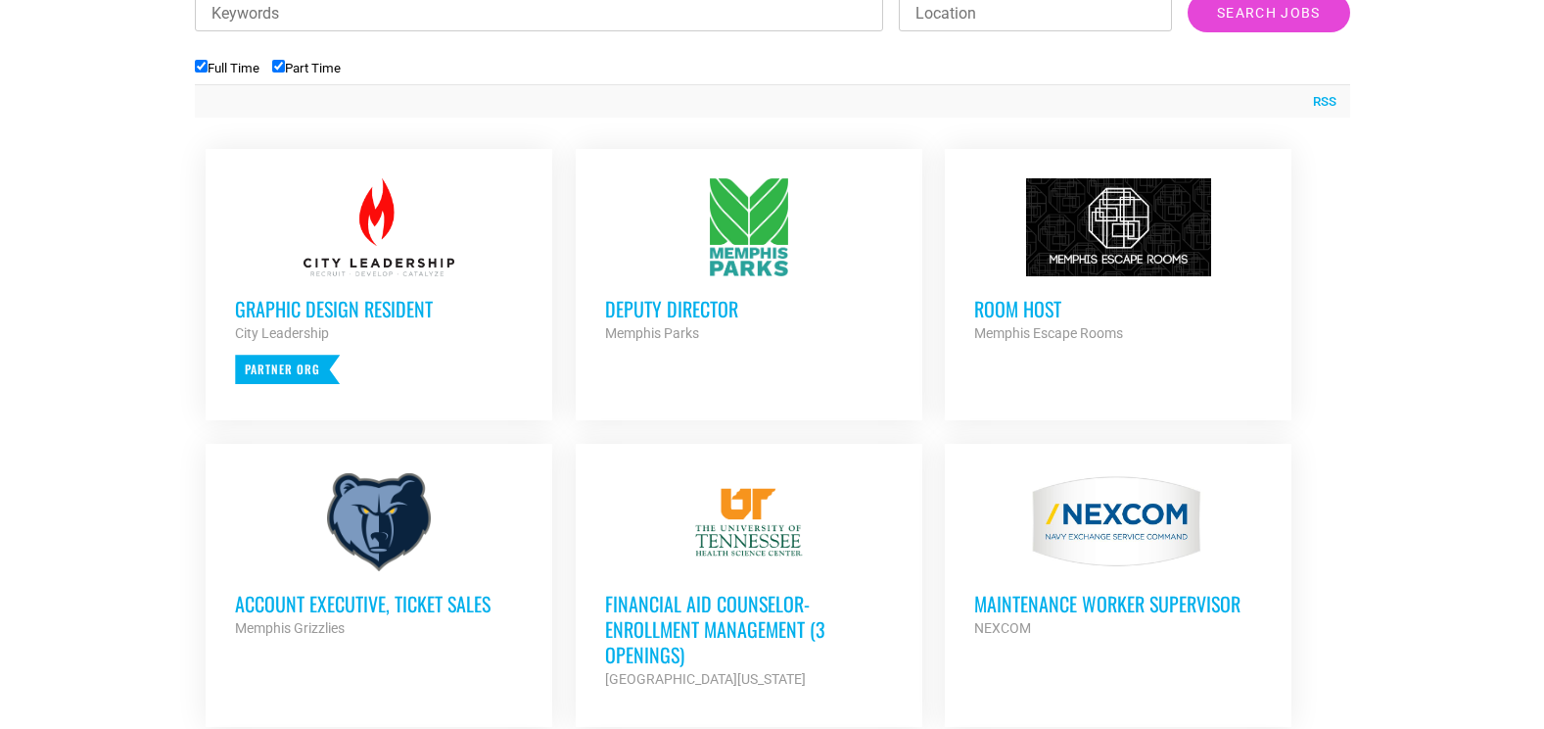
scroll to position [783, 0]
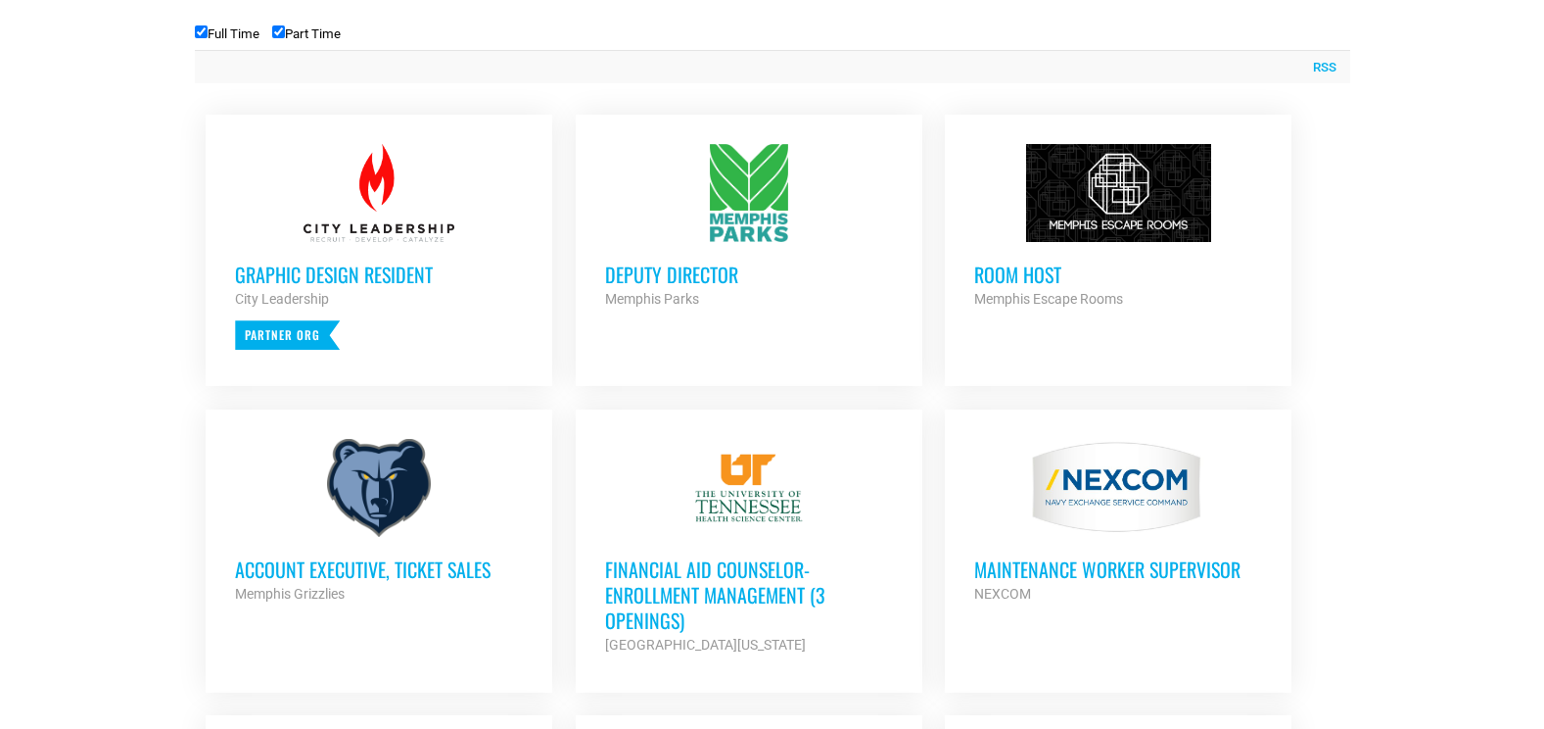
click at [360, 537] on div "Account Executive, Ticket Sales Memphis Grizzlies Partner Org" at bounding box center [379, 571] width 288 height 69
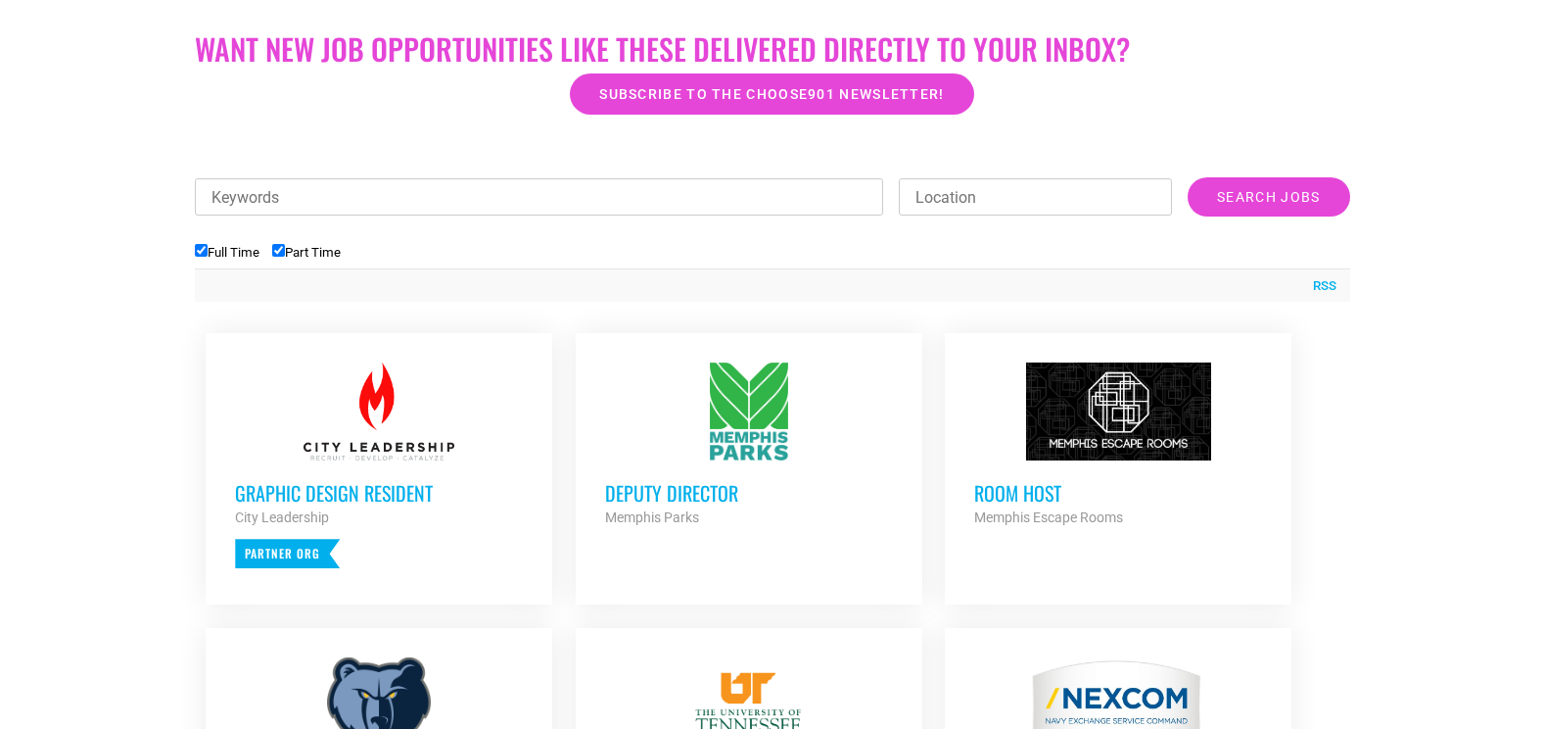
scroll to position [490, 0]
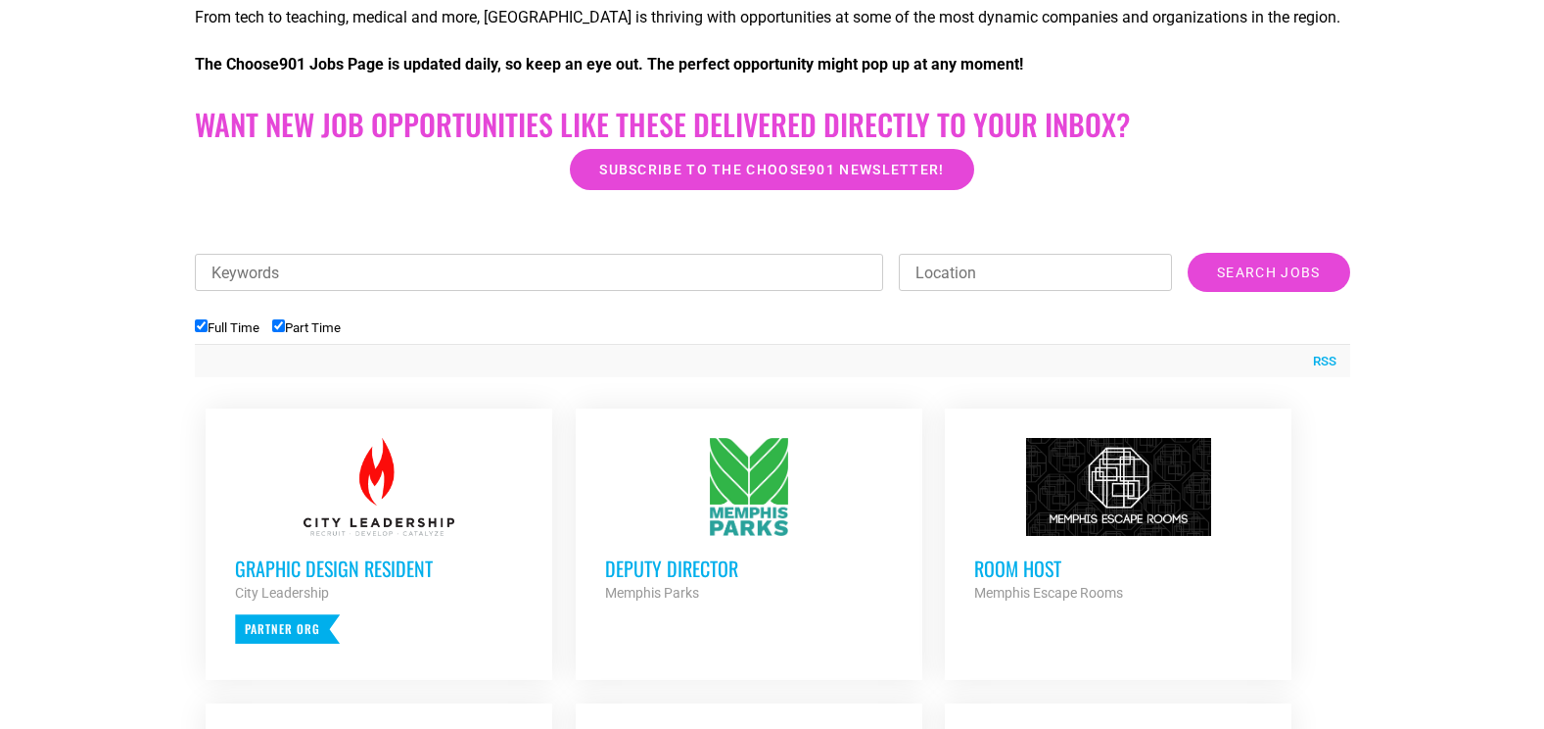
click at [1041, 571] on h3 "Room Host" at bounding box center [1118, 567] width 288 height 25
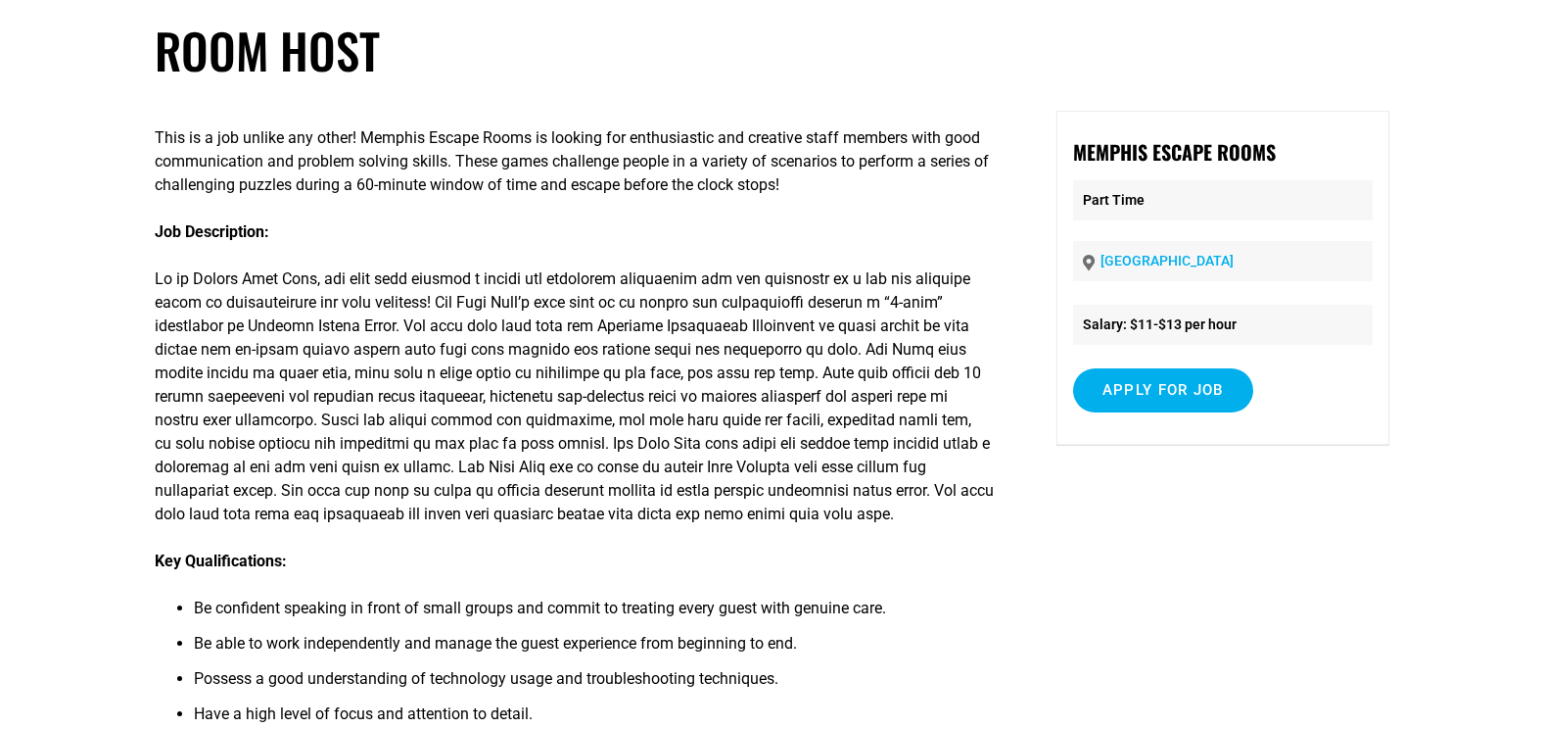
scroll to position [98, 0]
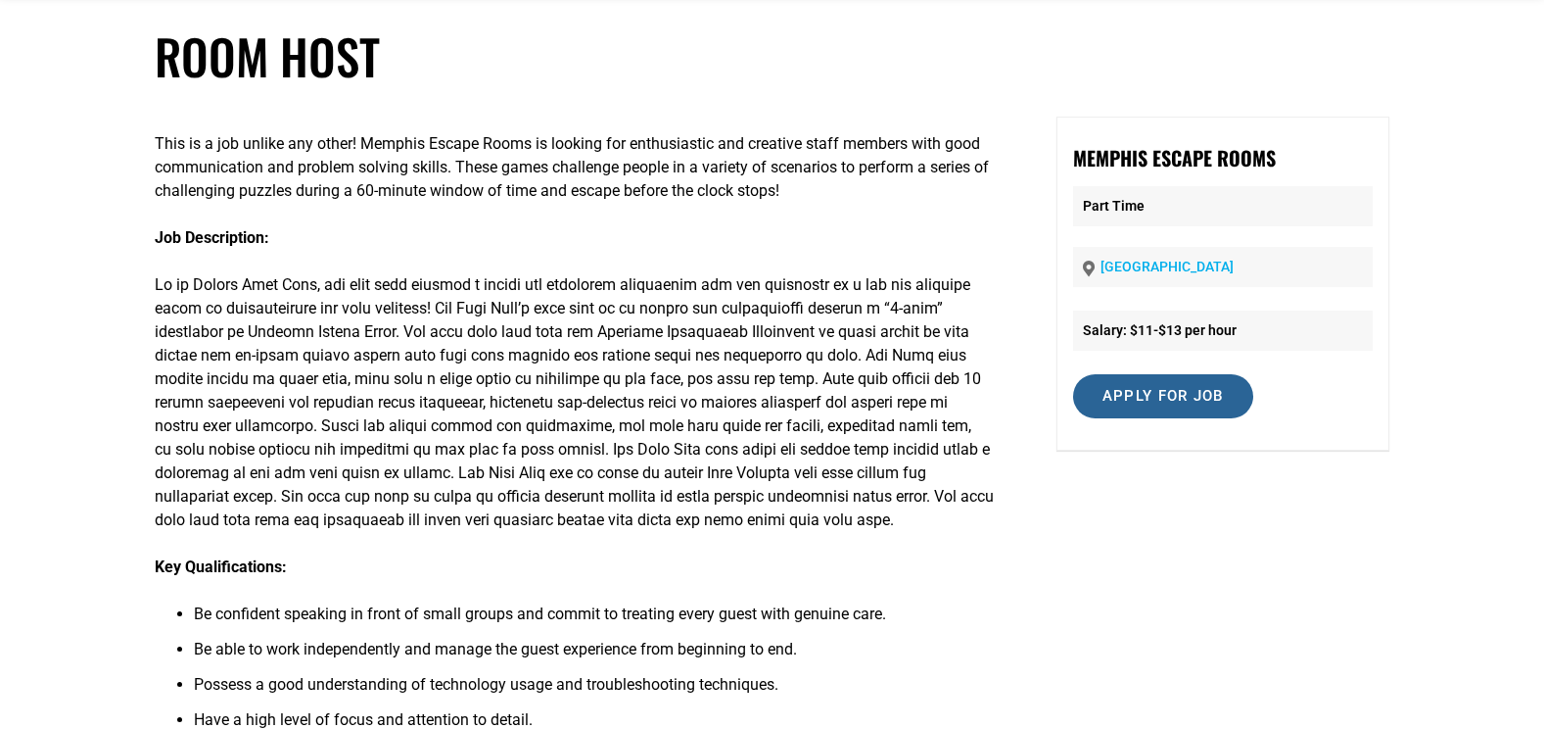
click at [1115, 391] on input "Apply for job" at bounding box center [1163, 396] width 180 height 44
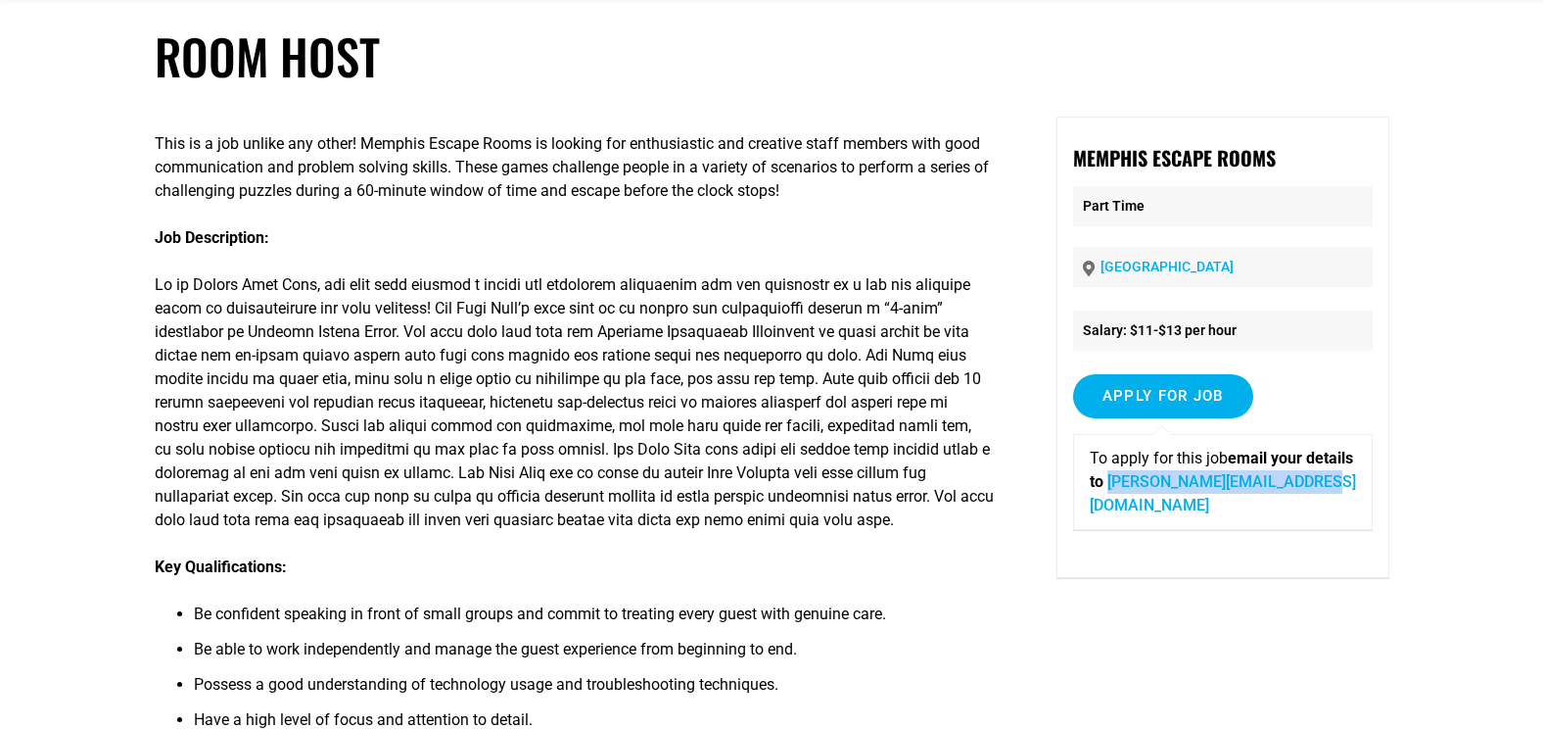
drag, startPoint x: 1306, startPoint y: 511, endPoint x: 1085, endPoint y: 520, distance: 221.5
click at [1085, 520] on div "To apply for this job email your details to [PERSON_NAME][EMAIL_ADDRESS][DOMAIN…" at bounding box center [1223, 482] width 300 height 96
copy link "[PERSON_NAME][EMAIL_ADDRESS][DOMAIN_NAME]"
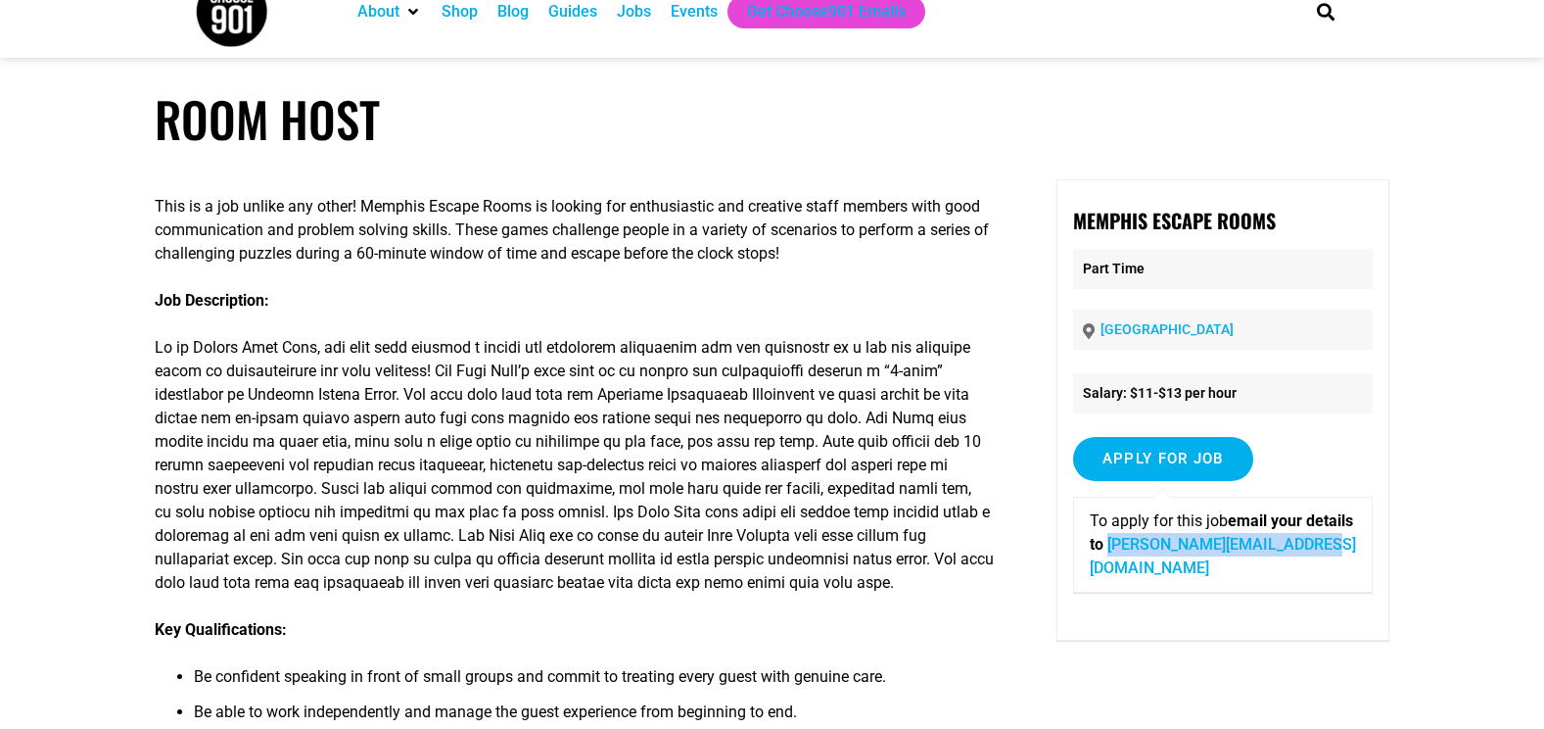
scroll to position [0, 0]
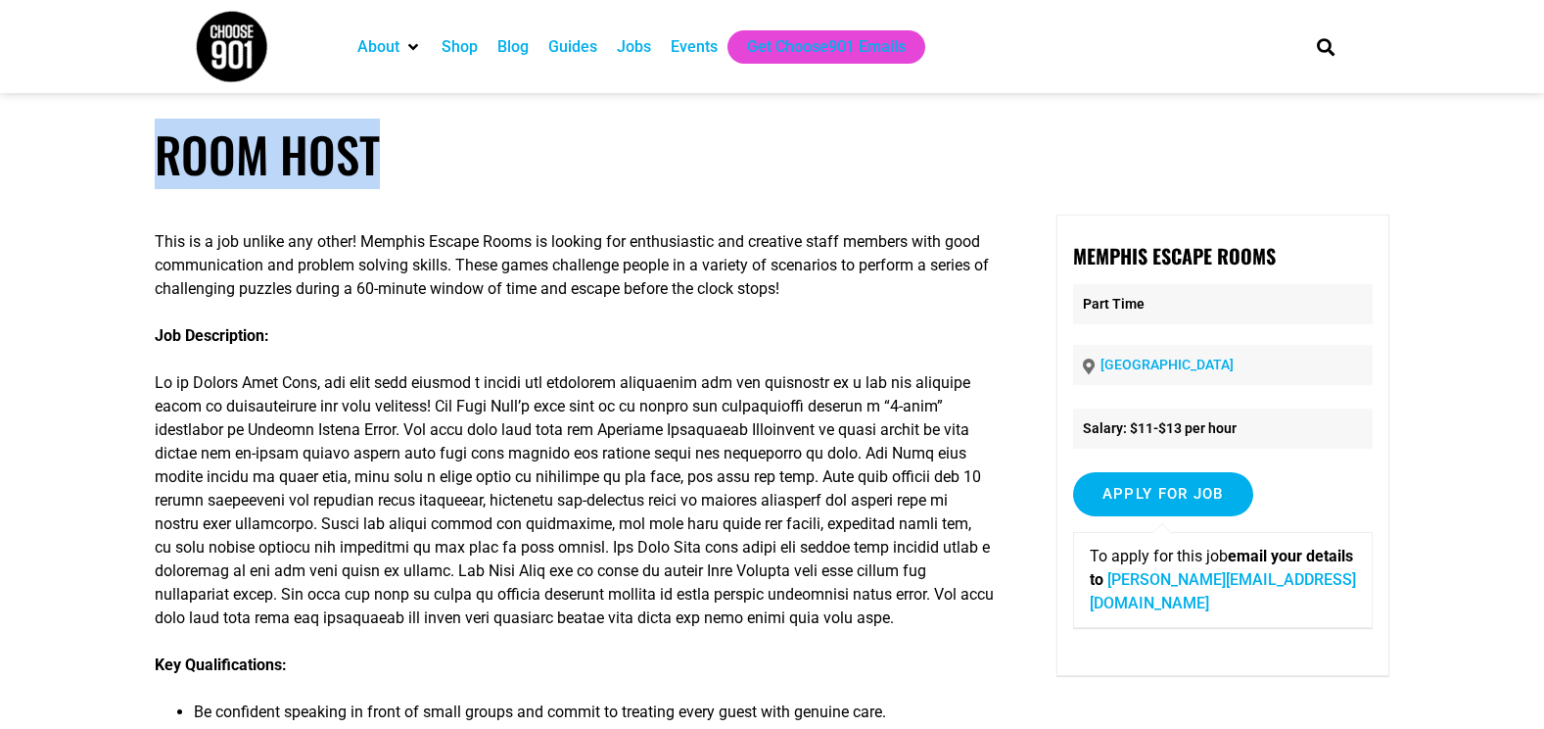
drag, startPoint x: 376, startPoint y: 154, endPoint x: 122, endPoint y: 162, distance: 253.8
click at [122, 162] on article "Room Host This is a job unlike any other! Memphis Escape Rooms is looking for e…" at bounding box center [772, 668] width 1544 height 1086
copy h1 "Room Host"
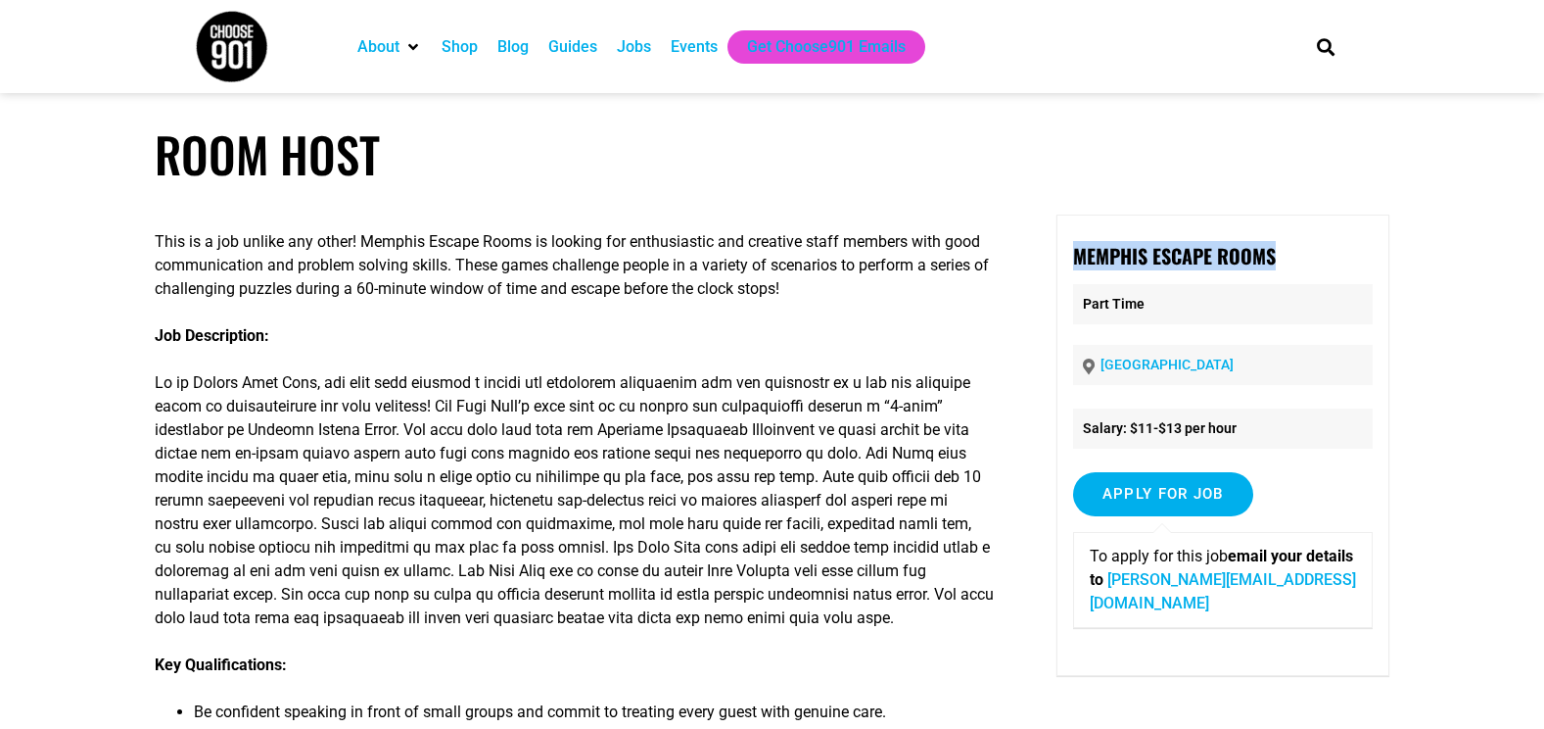
drag, startPoint x: 1275, startPoint y: 241, endPoint x: 1078, endPoint y: 261, distance: 197.8
click at [1078, 261] on div "Memphis Escape Rooms Part Time [GEOGRAPHIC_DATA] Salary: $11-$13 per hour Apply…" at bounding box center [1223, 444] width 333 height 461
copy strong "Memphis Escape Rooms"
